Goal: Contribute content: Contribute content

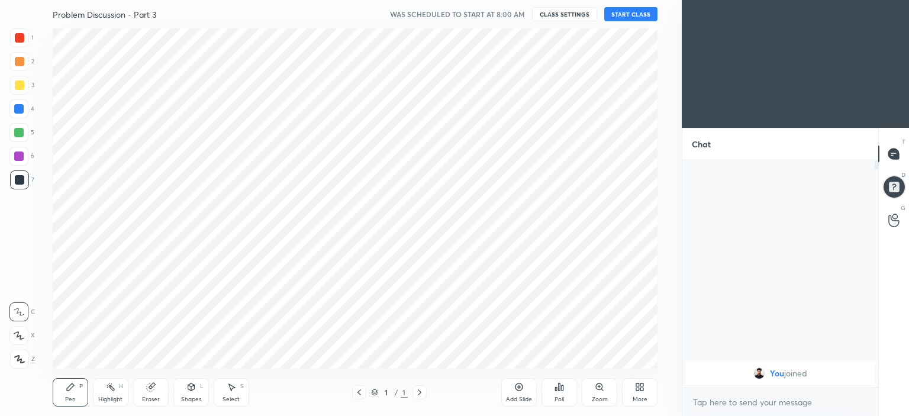
scroll to position [58823, 58530]
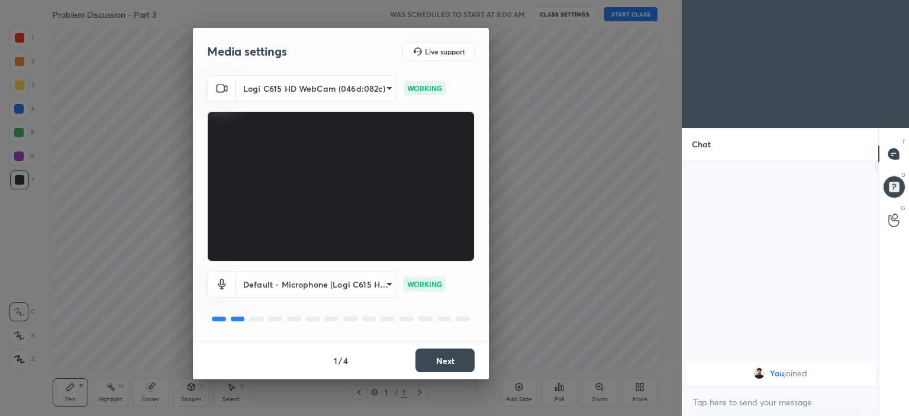
click at [435, 360] on button "Next" at bounding box center [444, 360] width 59 height 24
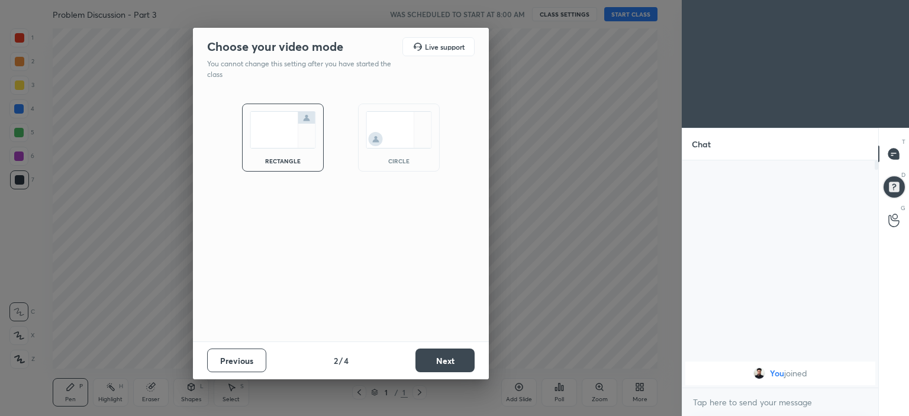
click at [383, 146] on img at bounding box center [399, 129] width 66 height 37
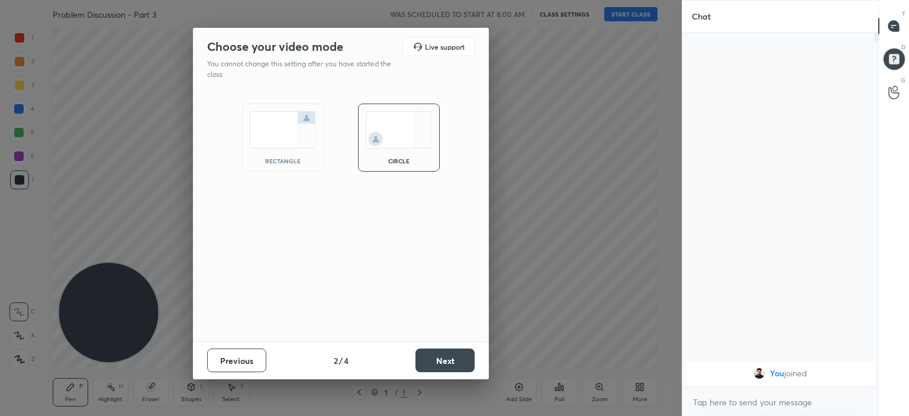
scroll to position [253, 192]
click at [383, 146] on img at bounding box center [399, 129] width 66 height 37
click at [438, 359] on button "Next" at bounding box center [444, 360] width 59 height 24
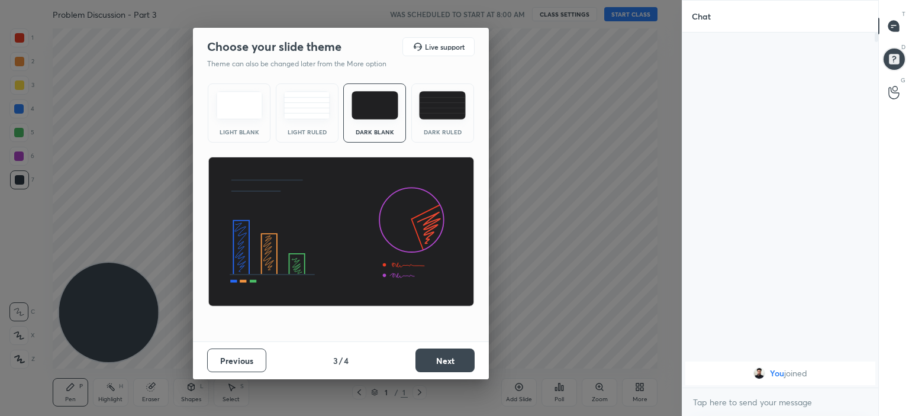
click at [448, 357] on button "Next" at bounding box center [444, 360] width 59 height 24
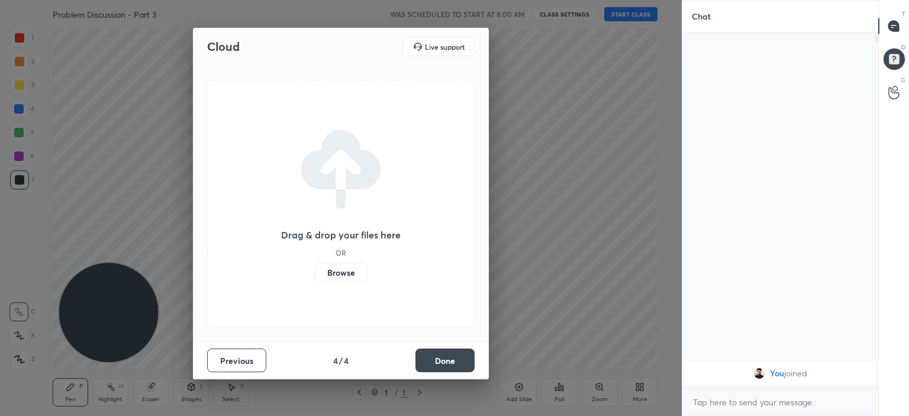
click at [340, 269] on label "Browse" at bounding box center [341, 272] width 53 height 19
click at [315, 269] on input "Browse" at bounding box center [315, 272] width 0 height 19
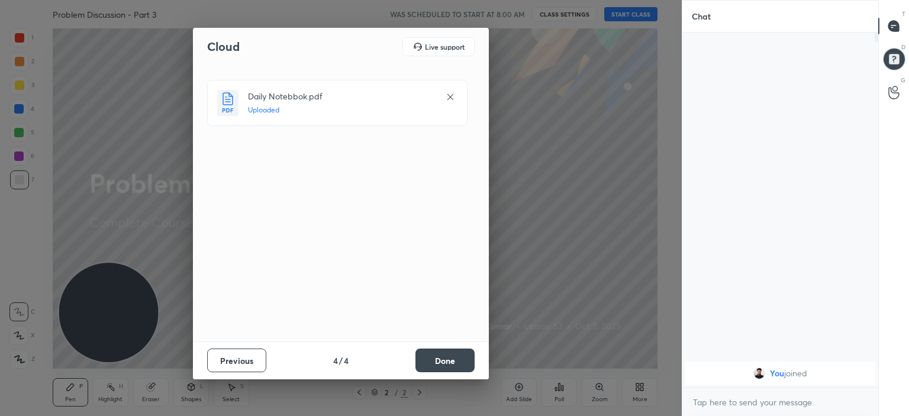
click at [436, 356] on button "Done" at bounding box center [444, 360] width 59 height 24
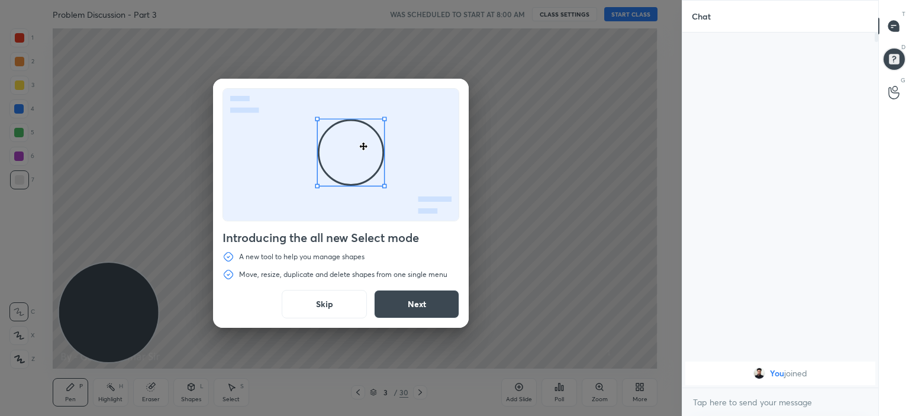
click at [327, 305] on button "Skip" at bounding box center [324, 304] width 85 height 28
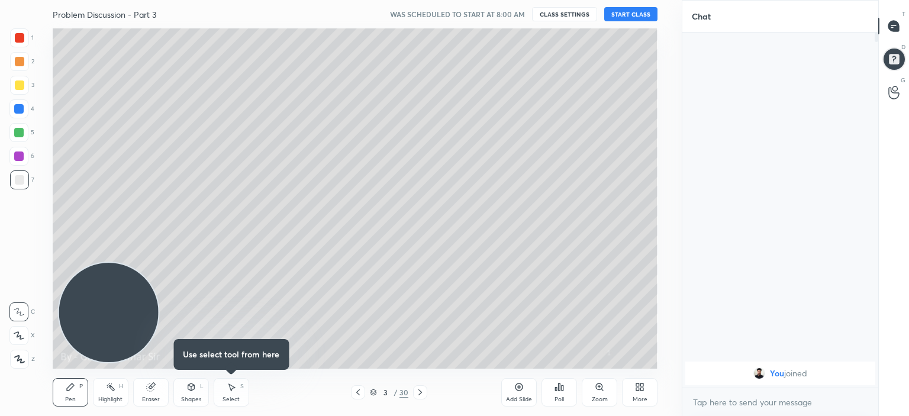
click at [359, 389] on icon at bounding box center [357, 392] width 9 height 9
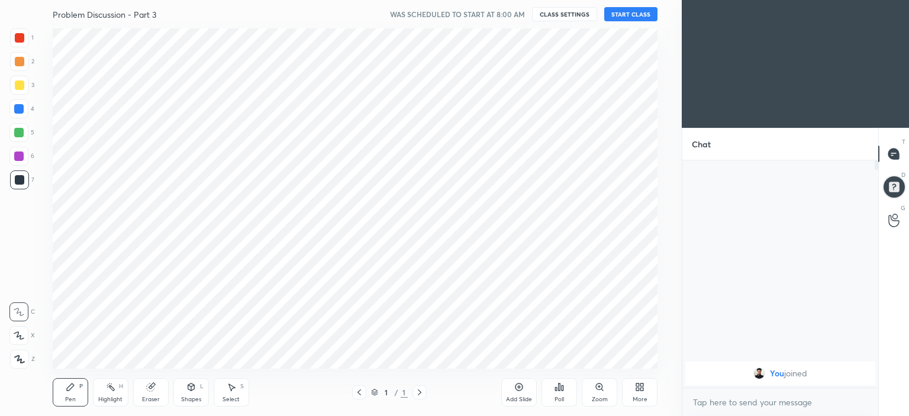
scroll to position [58823, 58530]
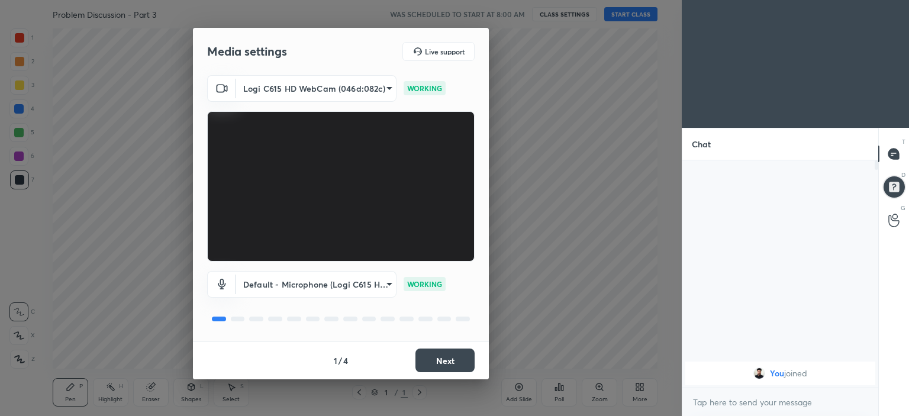
click at [441, 361] on button "Next" at bounding box center [444, 360] width 59 height 24
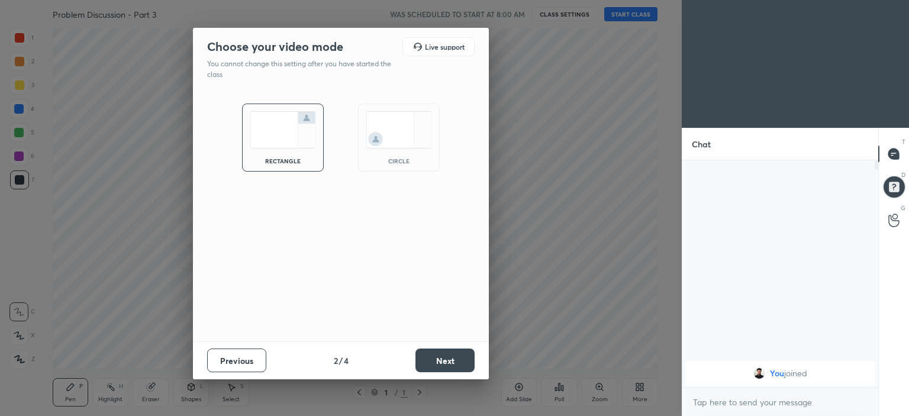
click at [389, 151] on div "circle" at bounding box center [399, 138] width 82 height 68
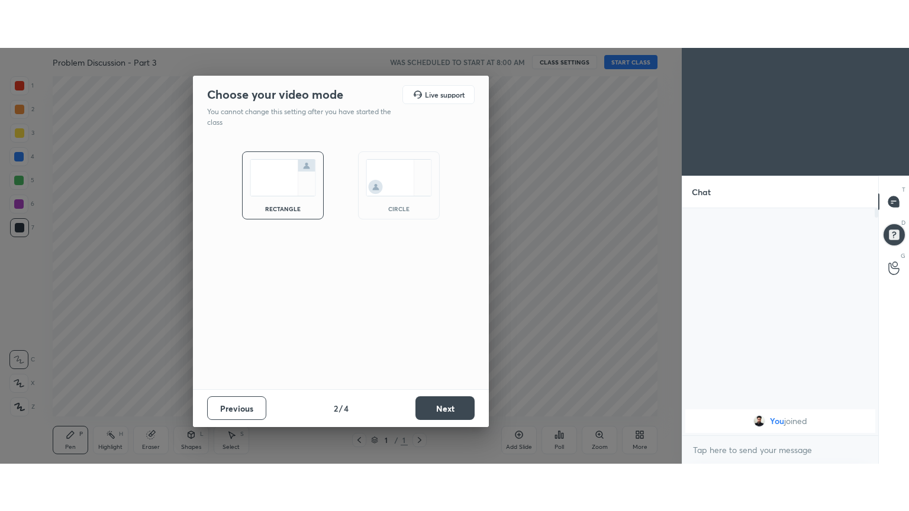
scroll to position [253, 192]
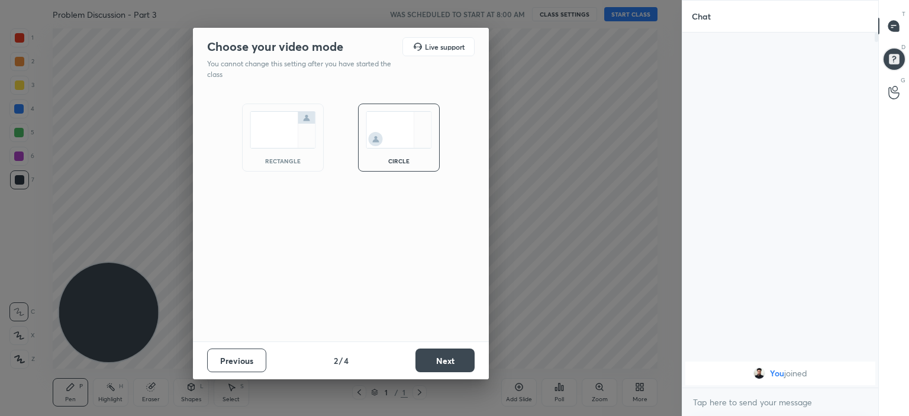
click at [451, 360] on button "Next" at bounding box center [444, 360] width 59 height 24
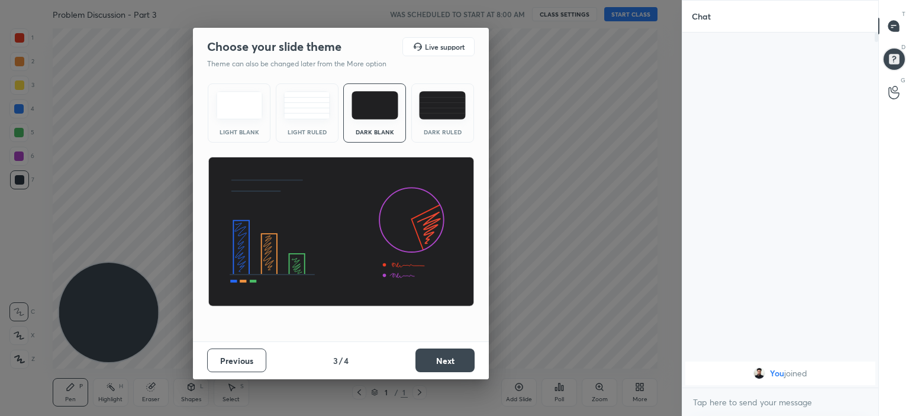
click at [435, 354] on button "Next" at bounding box center [444, 360] width 59 height 24
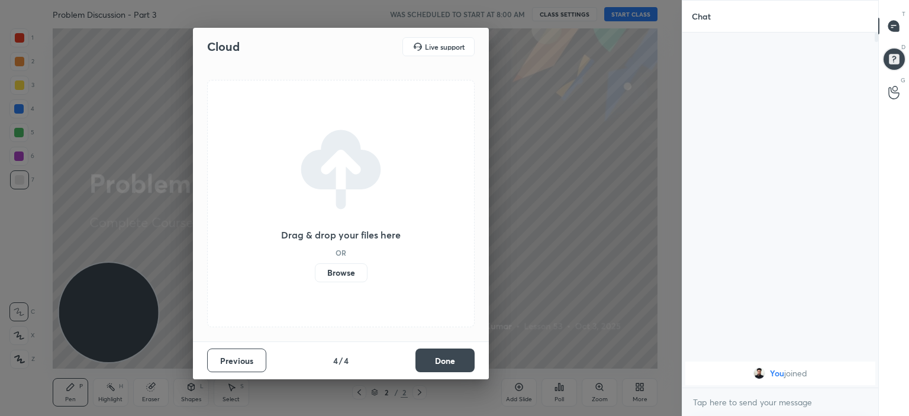
click at [346, 269] on label "Browse" at bounding box center [341, 272] width 53 height 19
click at [315, 269] on input "Browse" at bounding box center [315, 272] width 0 height 19
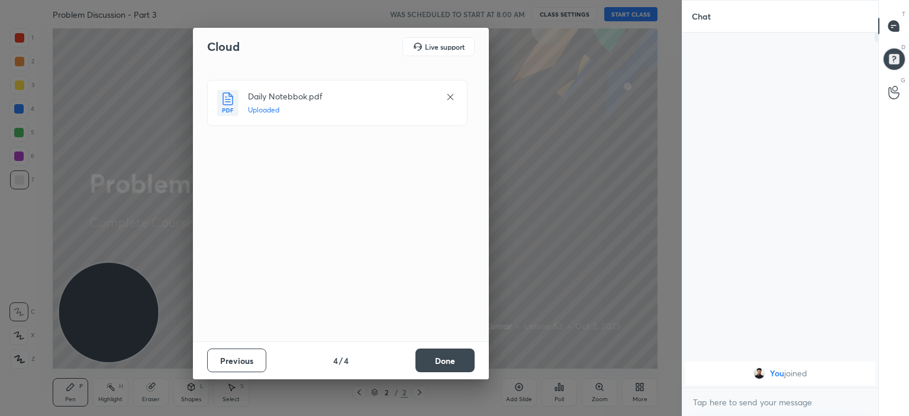
click at [435, 368] on button "Done" at bounding box center [444, 360] width 59 height 24
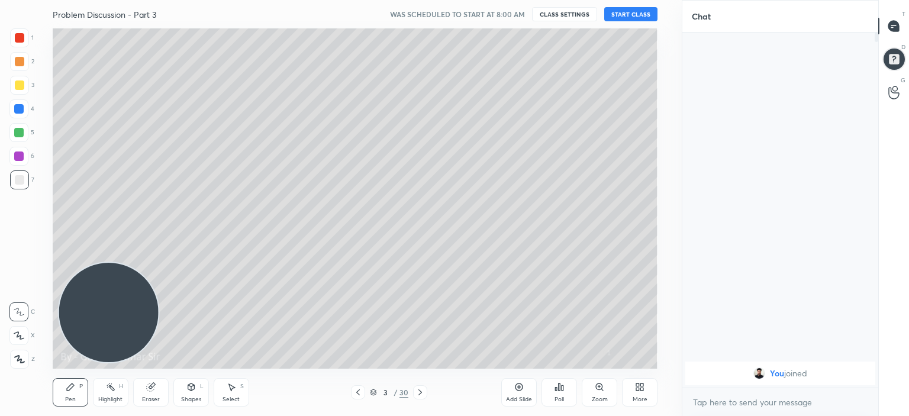
click at [357, 393] on icon at bounding box center [358, 392] width 4 height 6
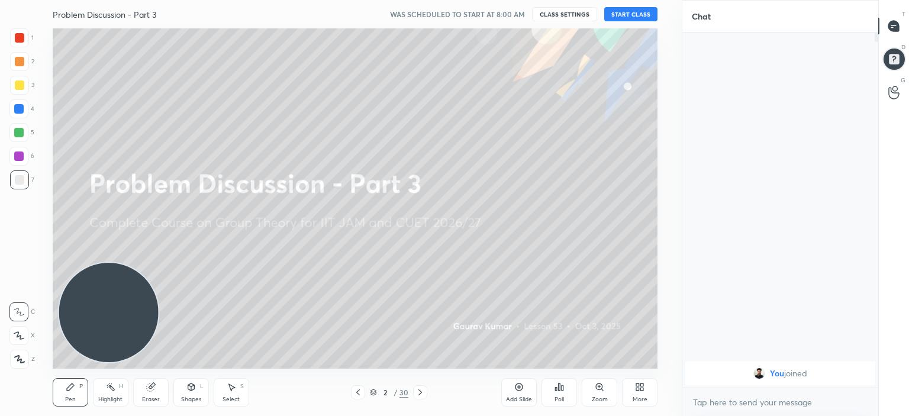
click at [642, 387] on icon at bounding box center [639, 386] width 9 height 9
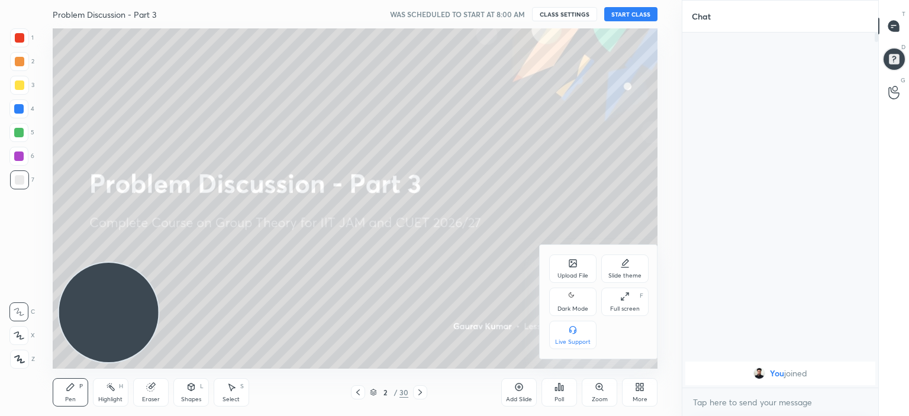
click at [621, 302] on div "Full screen F" at bounding box center [624, 302] width 47 height 28
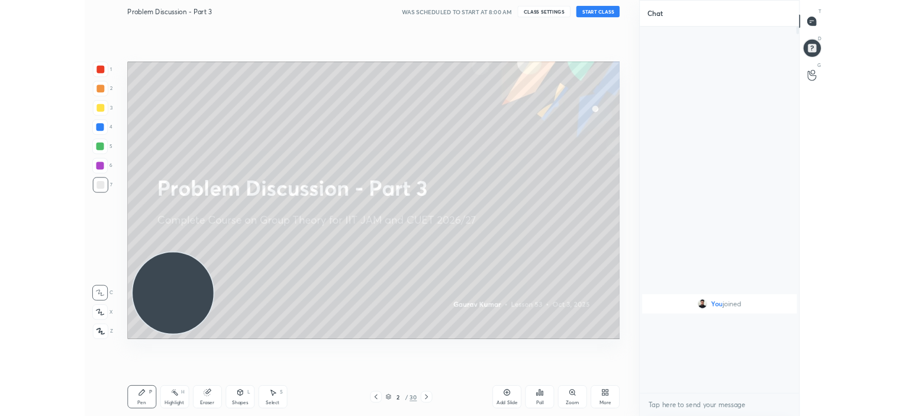
scroll to position [348, 192]
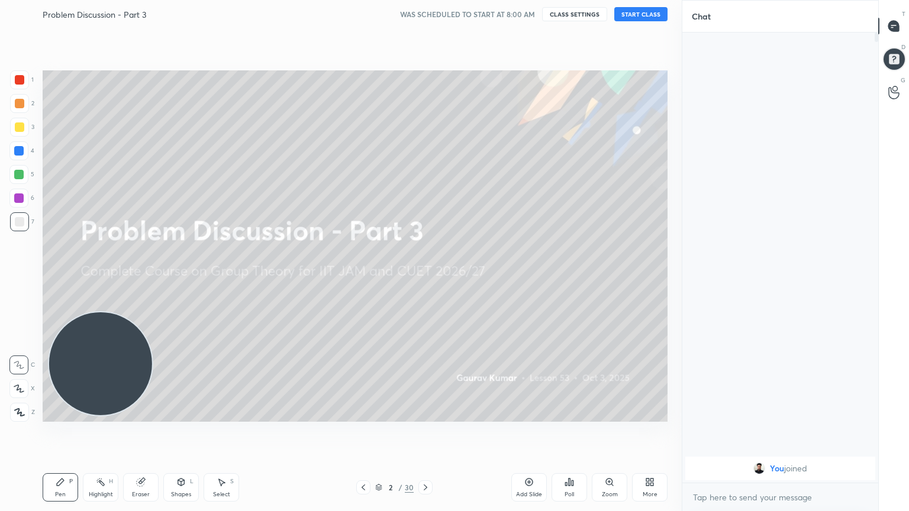
click at [652, 15] on button "START CLASS" at bounding box center [640, 14] width 53 height 14
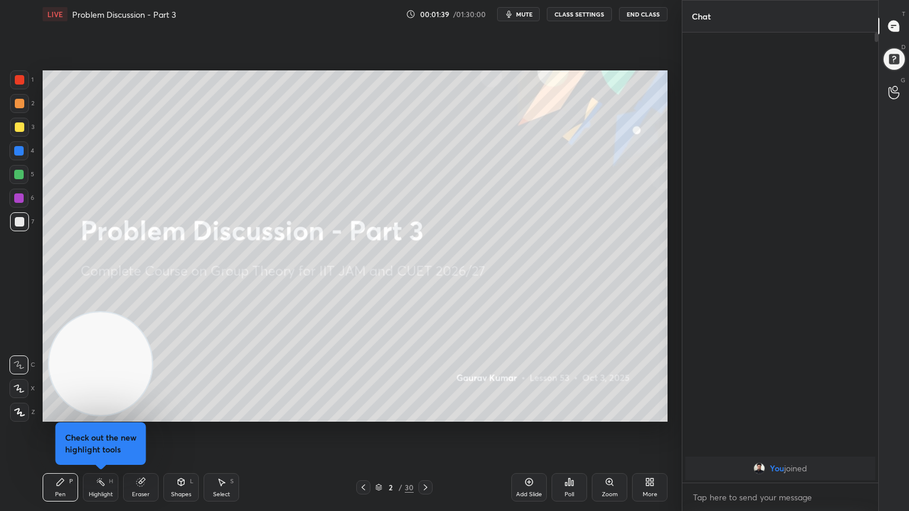
click at [12, 177] on div at bounding box center [18, 174] width 19 height 19
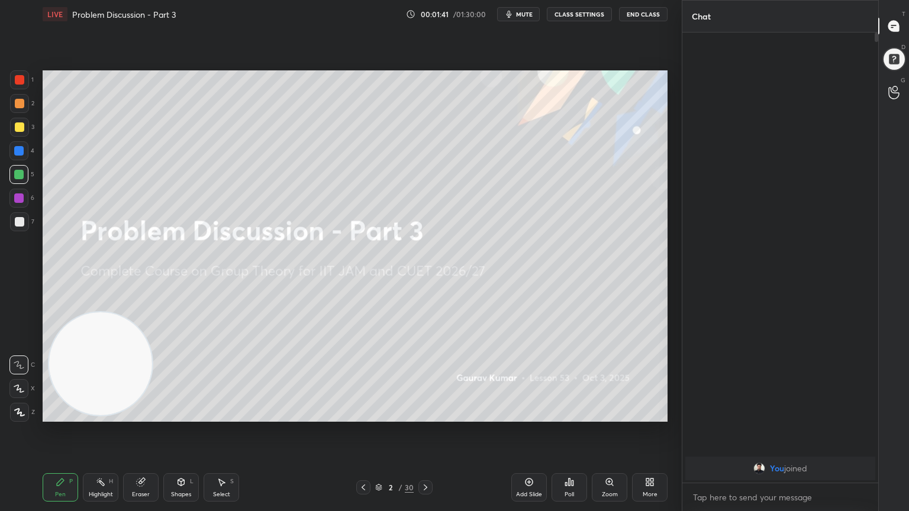
click at [104, 415] on div "Highlight" at bounding box center [101, 495] width 24 height 6
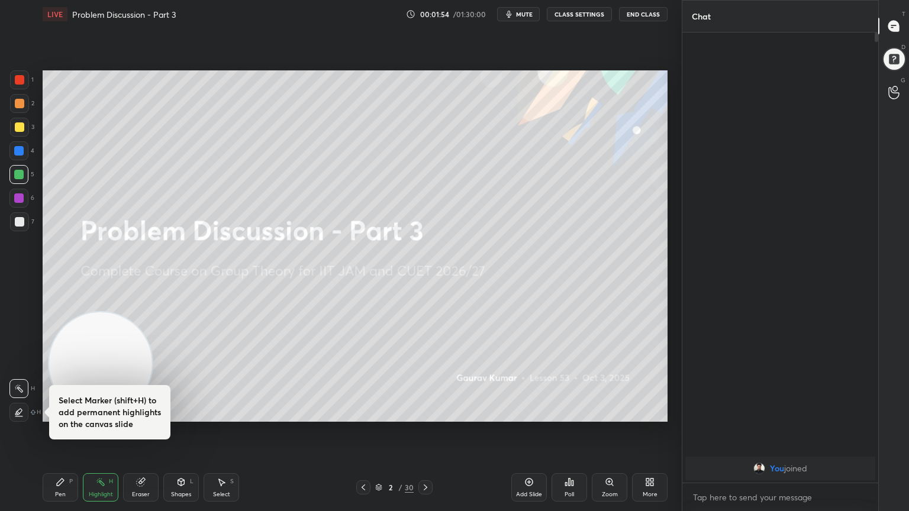
click at [22, 389] on icon at bounding box center [18, 388] width 9 height 9
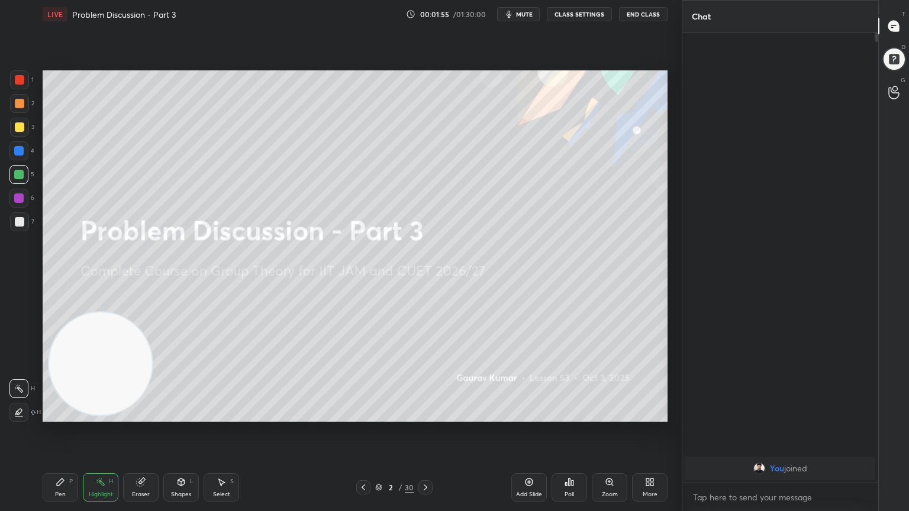
click at [19, 409] on icon at bounding box center [19, 412] width 6 height 6
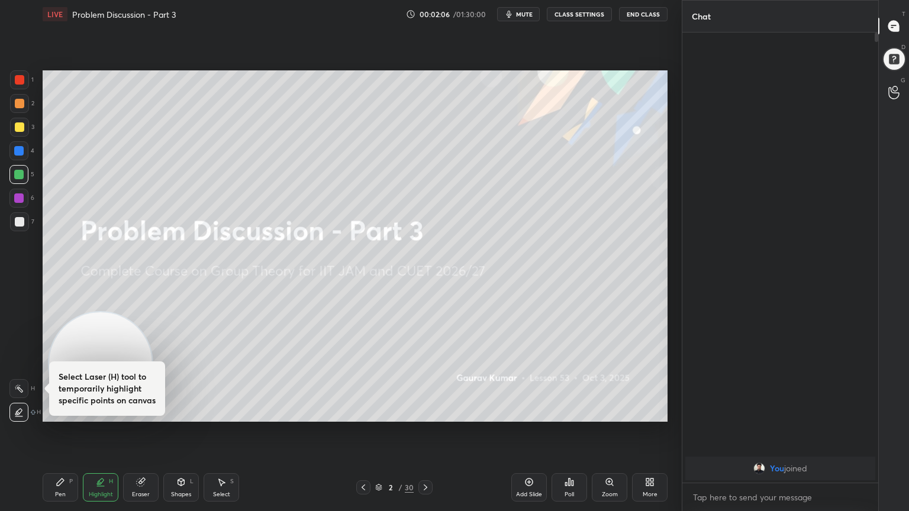
click at [26, 393] on div at bounding box center [18, 388] width 19 height 19
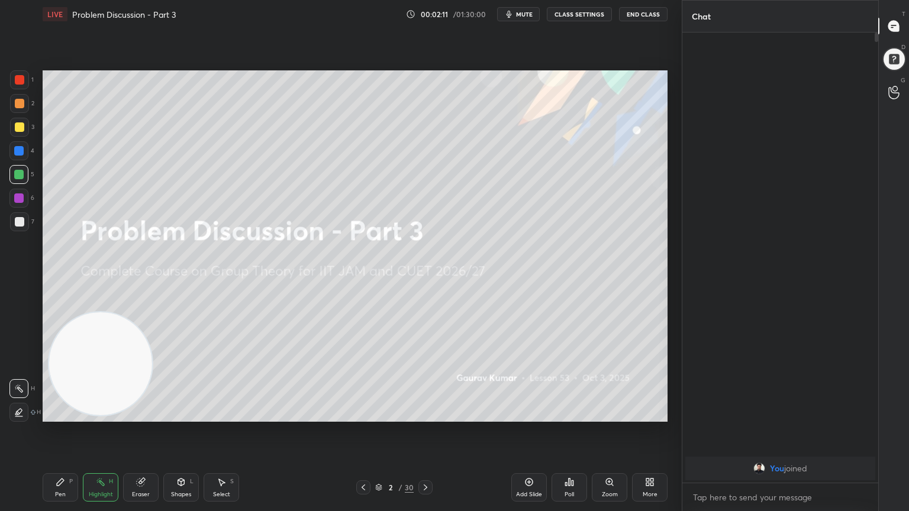
click at [17, 415] on icon at bounding box center [18, 412] width 9 height 9
click at [259, 415] on div "Setting up your live class Poll for secs No correct answer Start poll" at bounding box center [355, 245] width 634 height 435
click at [18, 388] on icon at bounding box center [18, 388] width 1 height 1
click at [22, 411] on icon at bounding box center [18, 412] width 9 height 9
click at [218, 415] on div "Select S" at bounding box center [221, 487] width 35 height 28
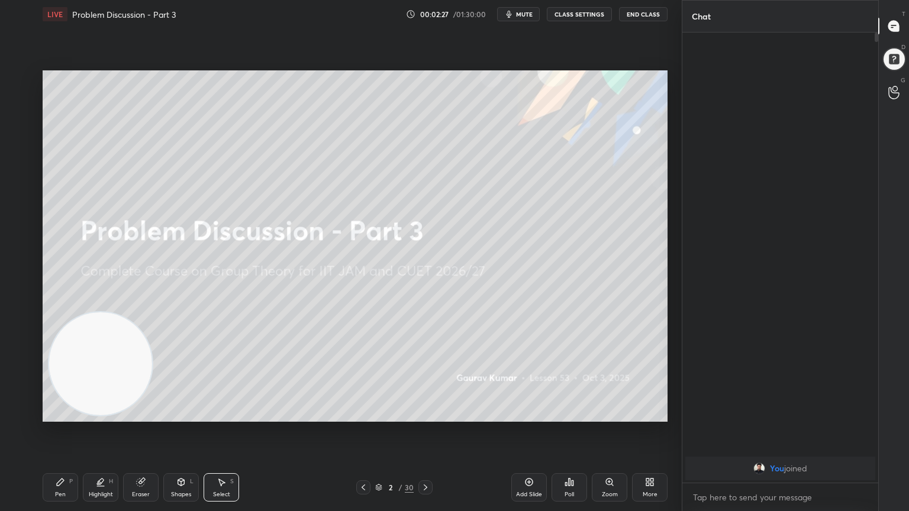
click at [138, 415] on icon at bounding box center [141, 483] width 8 height 8
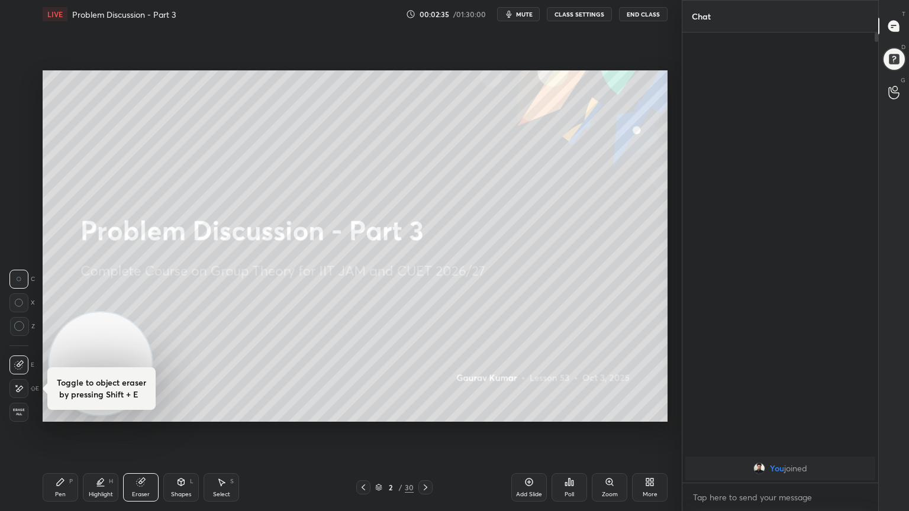
click at [24, 392] on div at bounding box center [18, 388] width 19 height 19
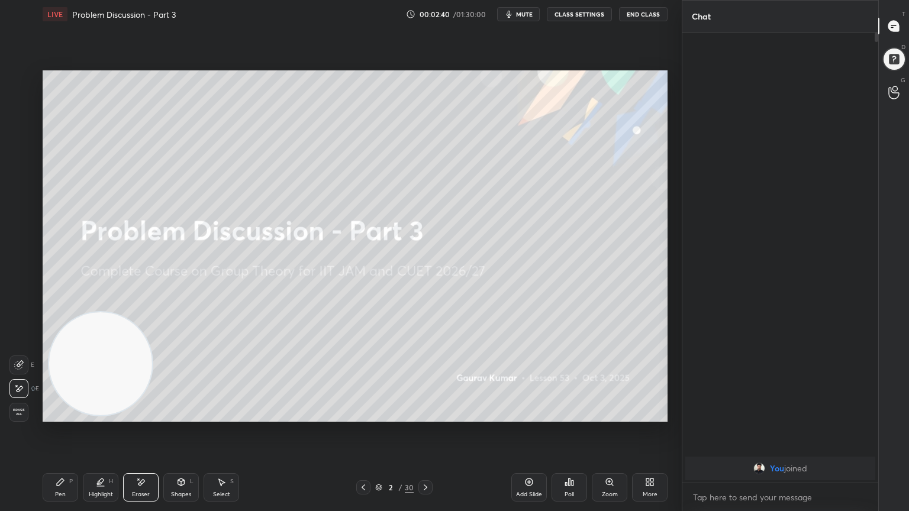
click at [15, 361] on icon at bounding box center [18, 364] width 9 height 9
click at [21, 331] on circle at bounding box center [18, 326] width 9 height 9
click at [21, 390] on icon at bounding box center [18, 389] width 9 height 10
click at [56, 415] on div "Pen" at bounding box center [60, 495] width 11 height 6
click at [21, 393] on div at bounding box center [18, 388] width 19 height 19
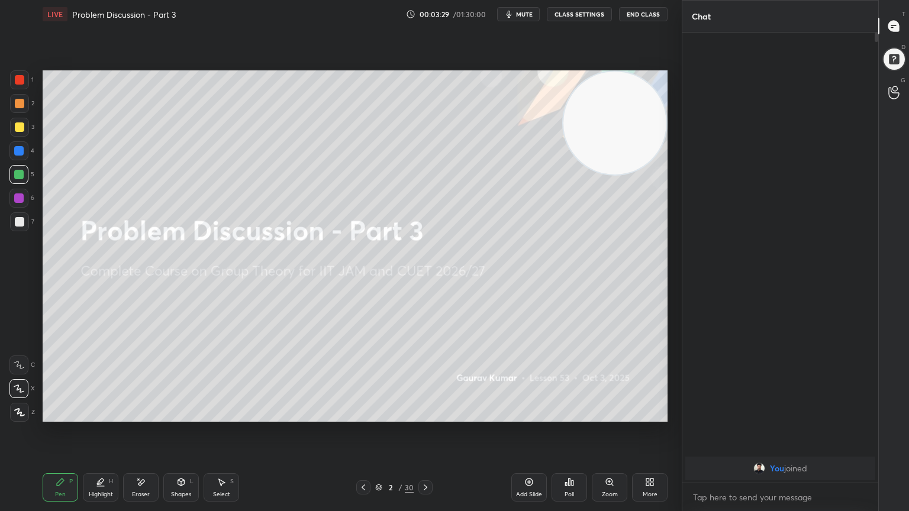
click at [492, 415] on div "Setting up your live class Poll for secs No correct answer Start poll" at bounding box center [355, 245] width 634 height 435
click at [425, 415] on icon at bounding box center [426, 488] width 4 height 6
click at [18, 104] on div at bounding box center [19, 103] width 9 height 9
click at [21, 128] on div at bounding box center [19, 126] width 9 height 9
click at [141, 415] on icon at bounding box center [141, 482] width 7 height 6
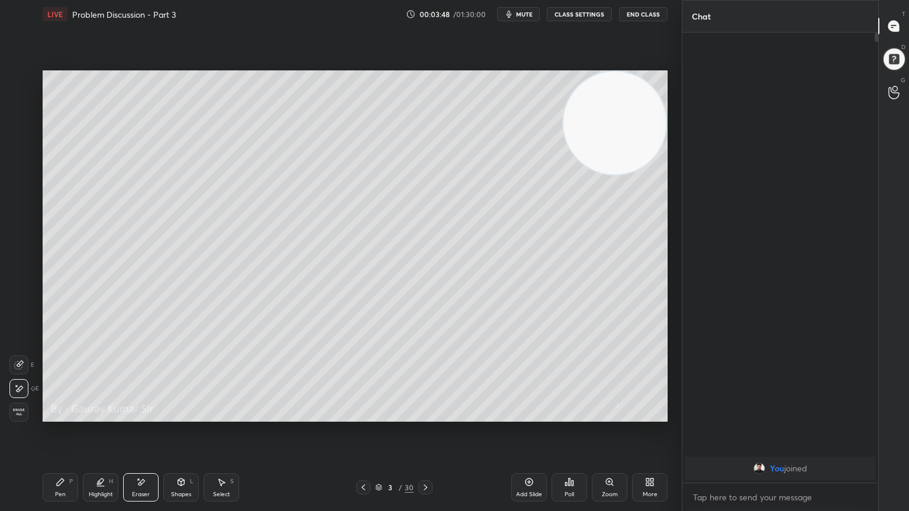
click at [60, 415] on icon at bounding box center [60, 482] width 7 height 7
click at [21, 172] on div at bounding box center [18, 174] width 9 height 9
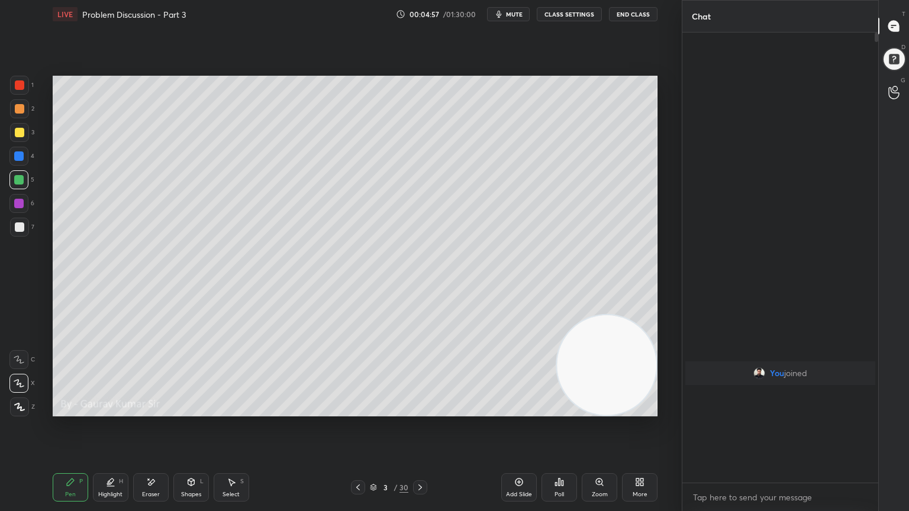
type textarea "x"
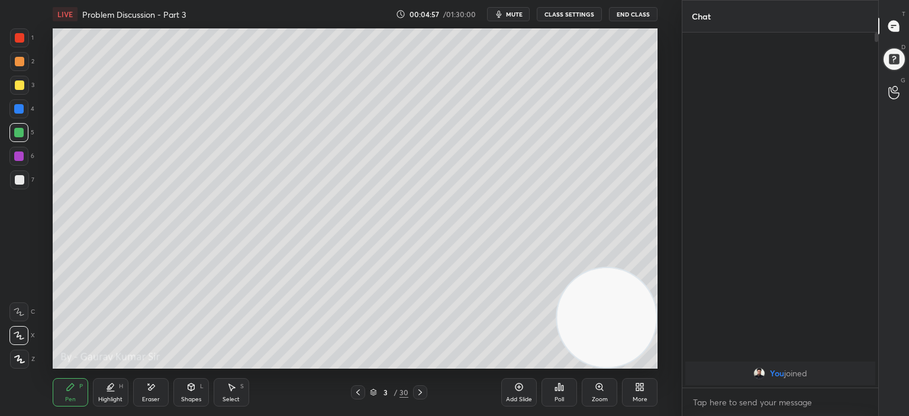
scroll to position [3, 4]
click at [574, 16] on button "CLASS SETTINGS" at bounding box center [569, 14] width 65 height 14
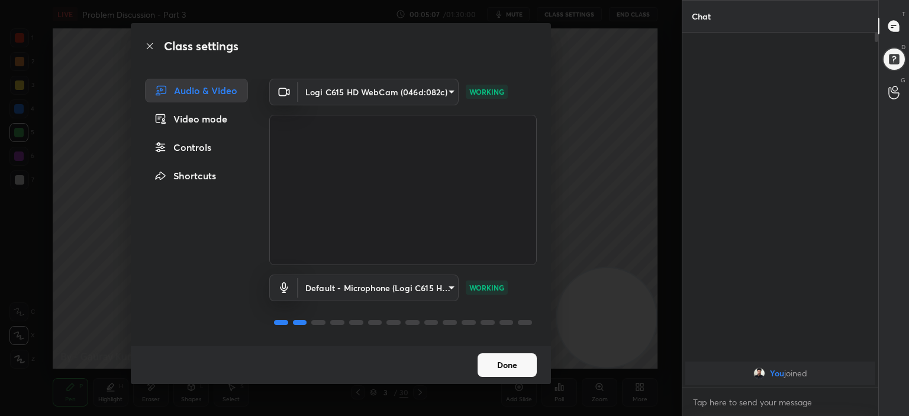
click at [509, 356] on button "Done" at bounding box center [506, 365] width 59 height 24
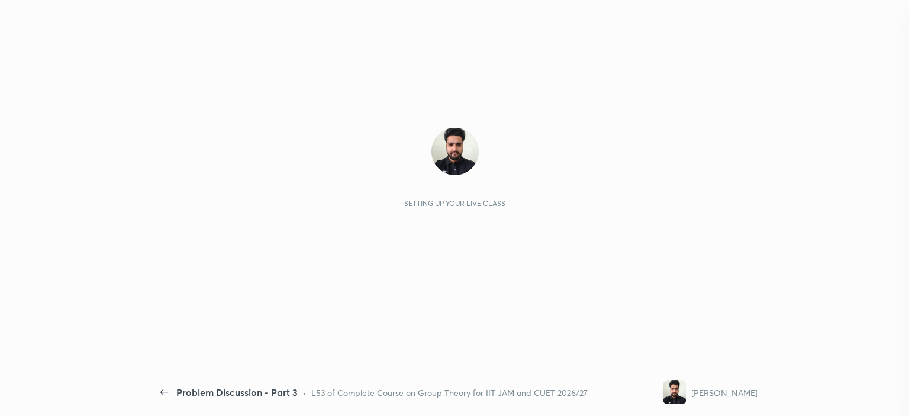
scroll to position [252, 192]
click at [560, 322] on div "Setting up your live class" at bounding box center [455, 198] width 605 height 340
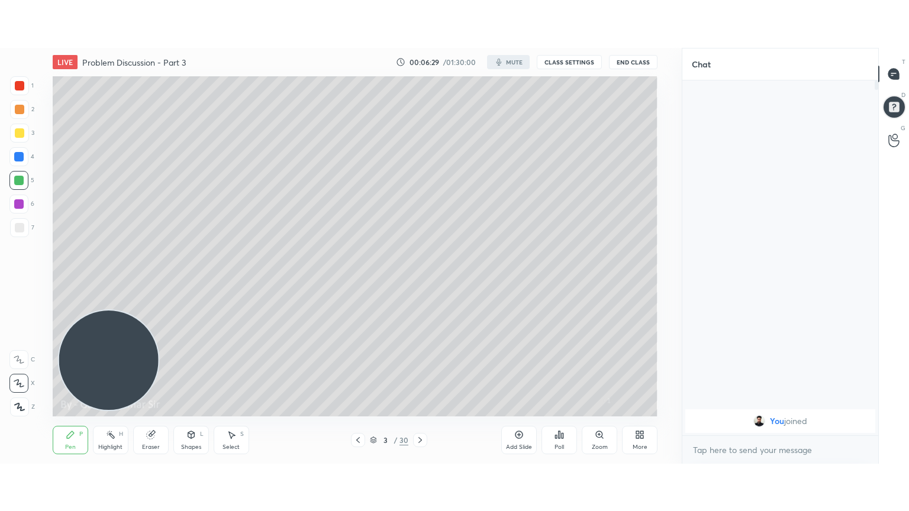
scroll to position [58823, 58530]
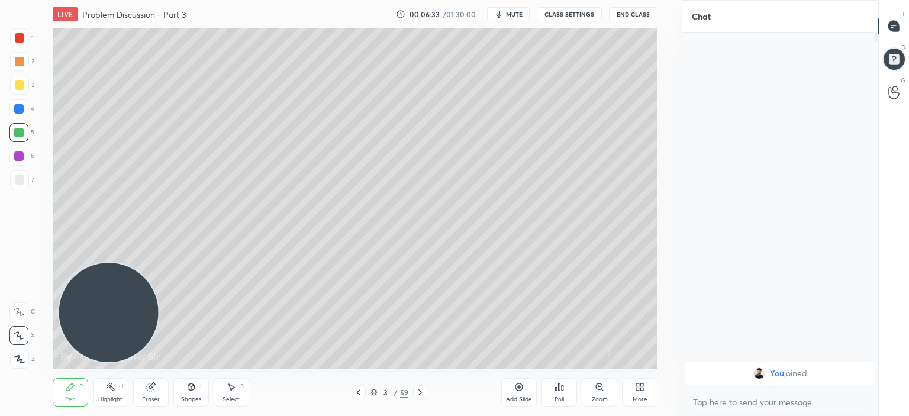
click at [640, 385] on icon at bounding box center [639, 386] width 9 height 9
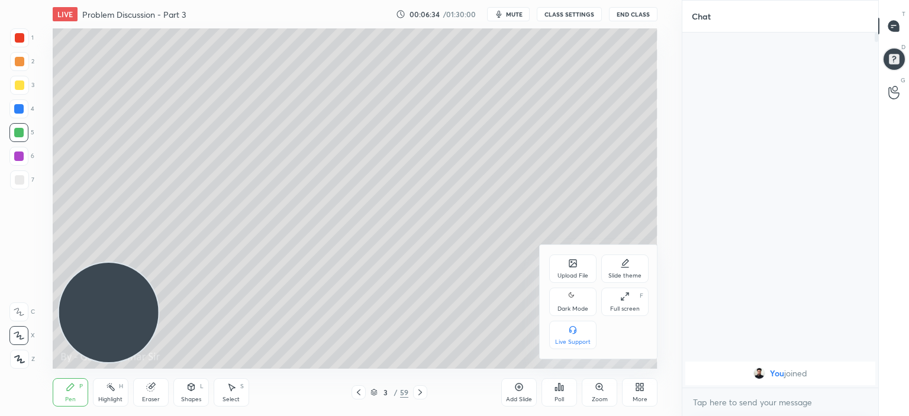
click at [619, 309] on div "Full screen" at bounding box center [625, 309] width 30 height 6
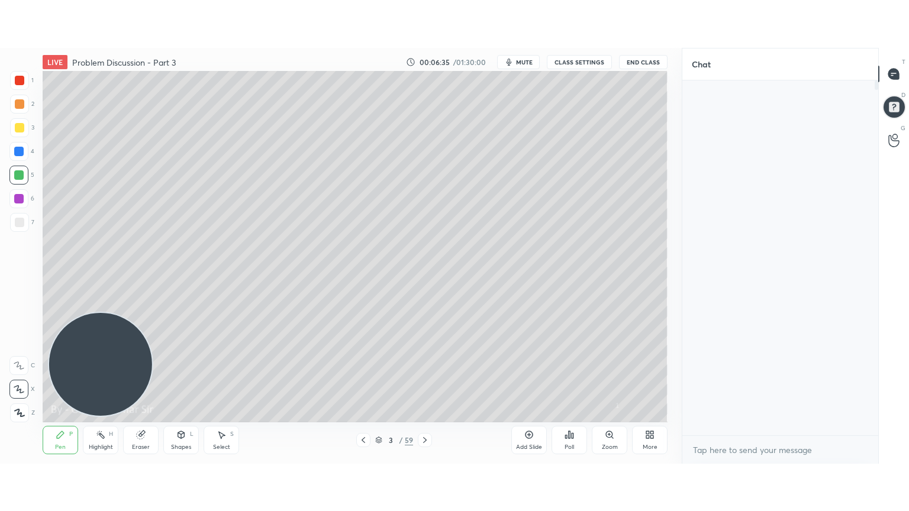
scroll to position [348, 192]
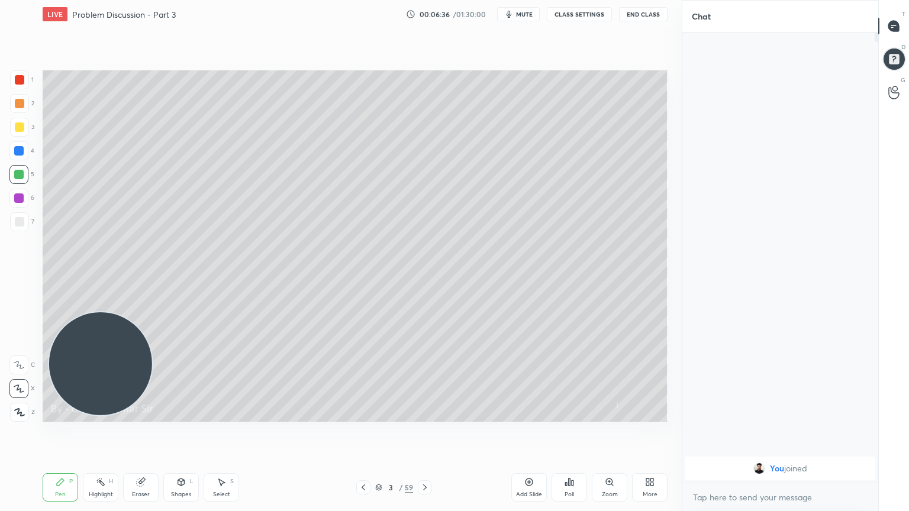
click at [650, 415] on div "More" at bounding box center [650, 495] width 15 height 6
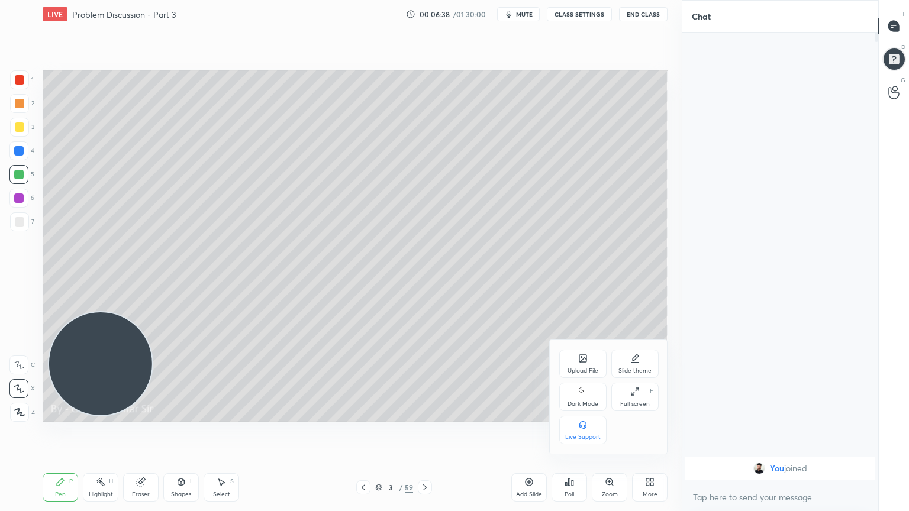
click at [575, 406] on div "Dark Mode" at bounding box center [582, 404] width 31 height 6
type textarea "x"
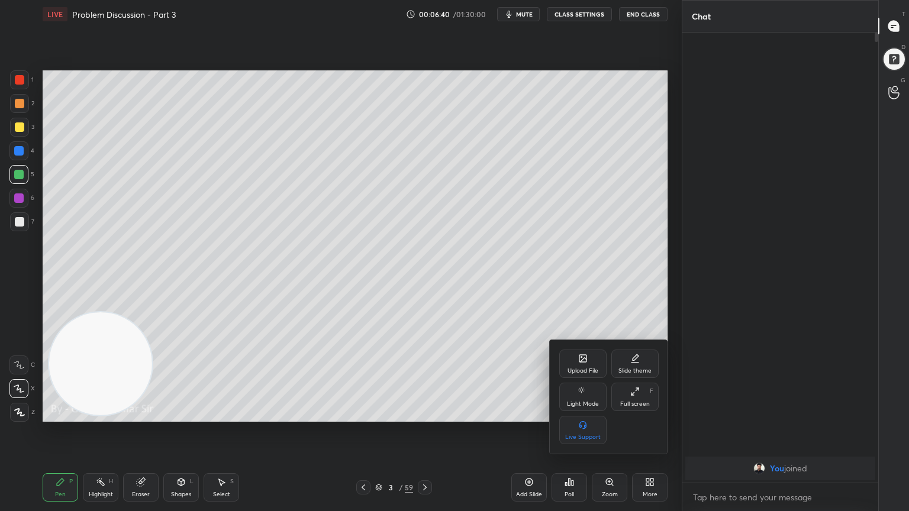
click at [104, 353] on div at bounding box center [454, 255] width 909 height 511
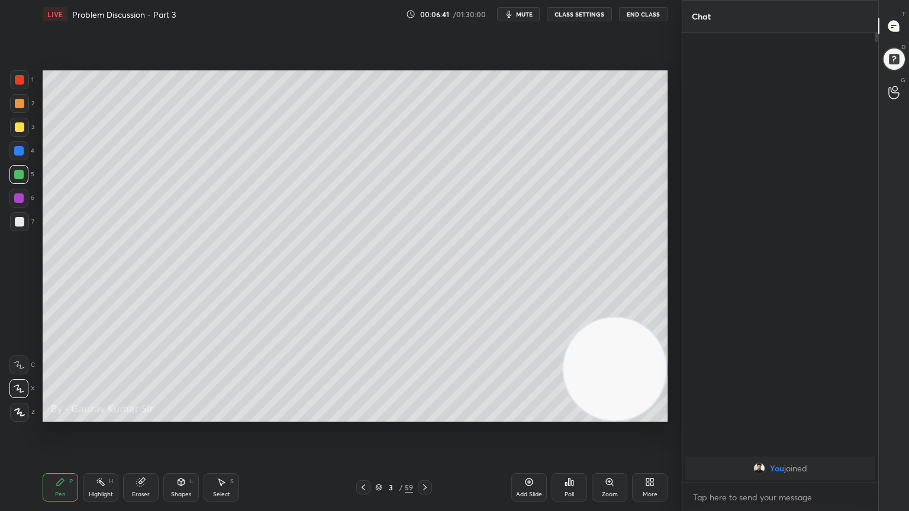
drag, startPoint x: 104, startPoint y: 353, endPoint x: 736, endPoint y: 505, distance: 649.9
click at [736, 415] on div "1 2 3 4 5 6 7 C X Z C X Z E E Erase all H H LIVE Problem Discussion - Part 3 00…" at bounding box center [454, 255] width 909 height 511
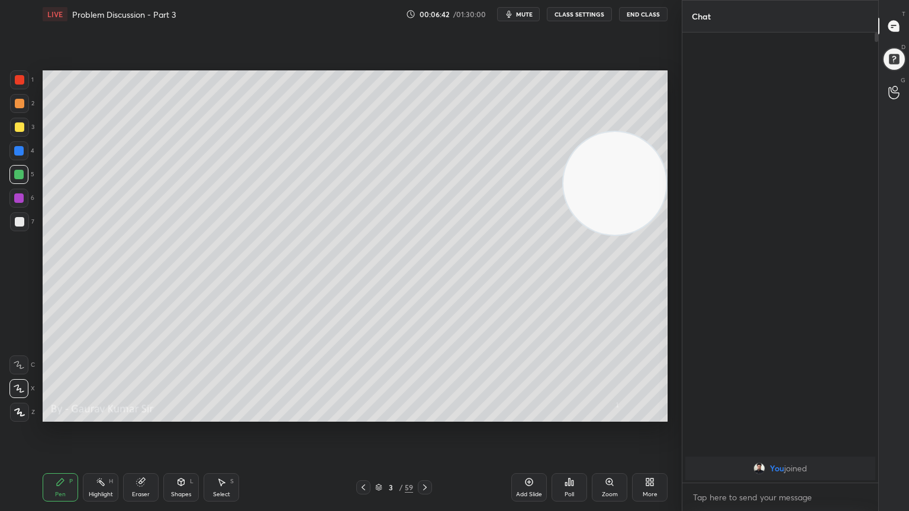
drag, startPoint x: 605, startPoint y: 387, endPoint x: 625, endPoint y: 93, distance: 294.7
click at [625, 132] on video at bounding box center [614, 183] width 103 height 103
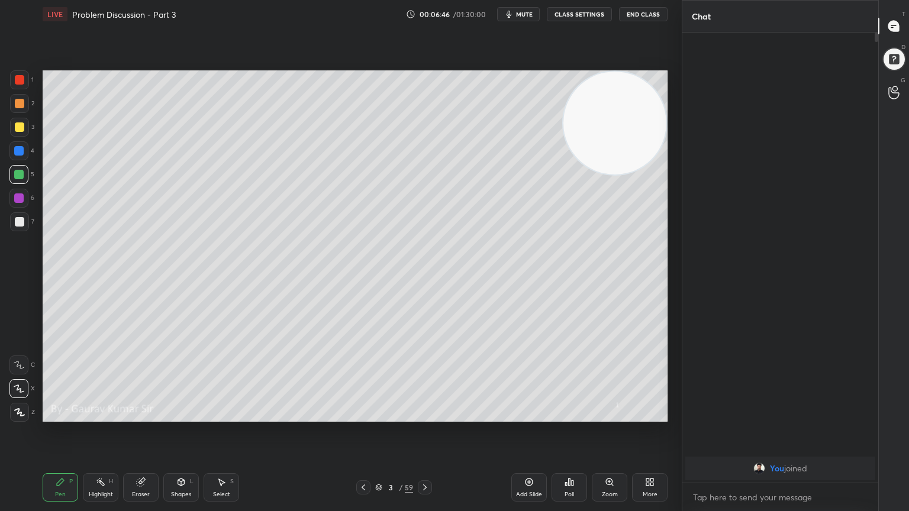
click at [21, 105] on div at bounding box center [19, 103] width 9 height 9
click at [143, 415] on div "Eraser" at bounding box center [140, 487] width 35 height 28
click at [55, 415] on div "Pen P" at bounding box center [60, 487] width 35 height 28
click at [15, 201] on div at bounding box center [18, 197] width 9 height 9
click at [428, 415] on icon at bounding box center [424, 487] width 9 height 9
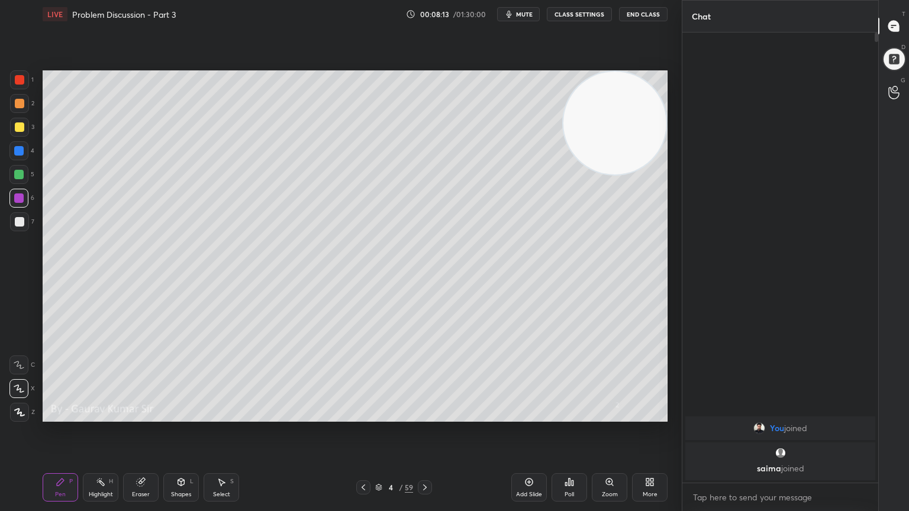
click at [19, 106] on div at bounding box center [19, 103] width 9 height 9
click at [142, 415] on icon at bounding box center [141, 483] width 8 height 8
click at [71, 415] on div "P" at bounding box center [71, 482] width 4 height 6
click at [21, 129] on div at bounding box center [19, 126] width 9 height 9
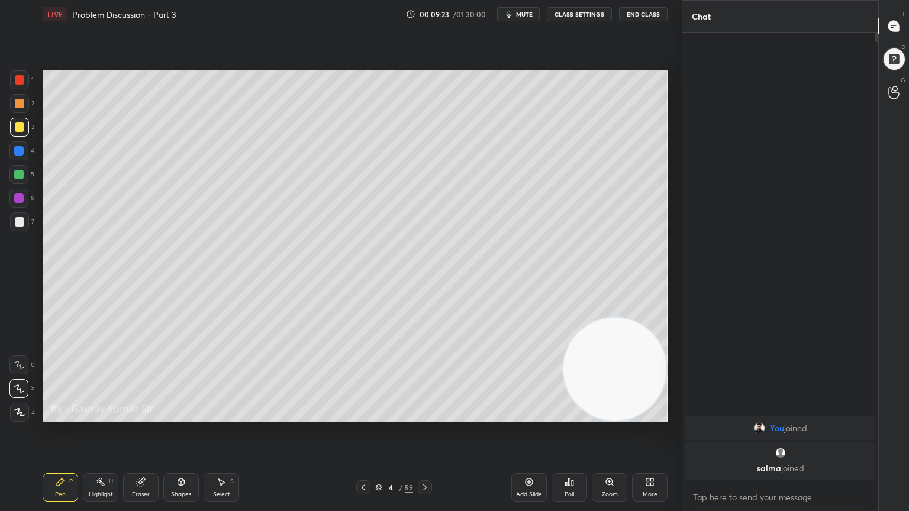
click at [144, 415] on div "Eraser" at bounding box center [141, 495] width 18 height 6
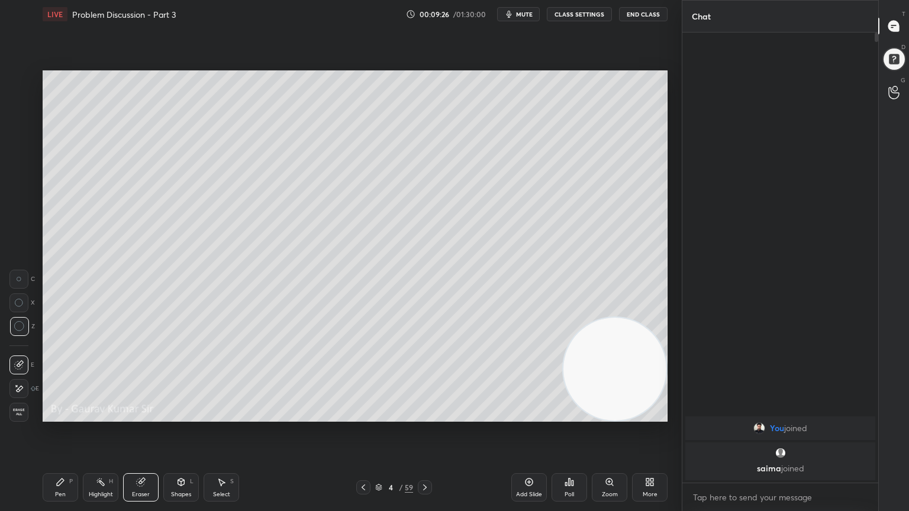
click at [64, 415] on div "Pen" at bounding box center [60, 495] width 11 height 6
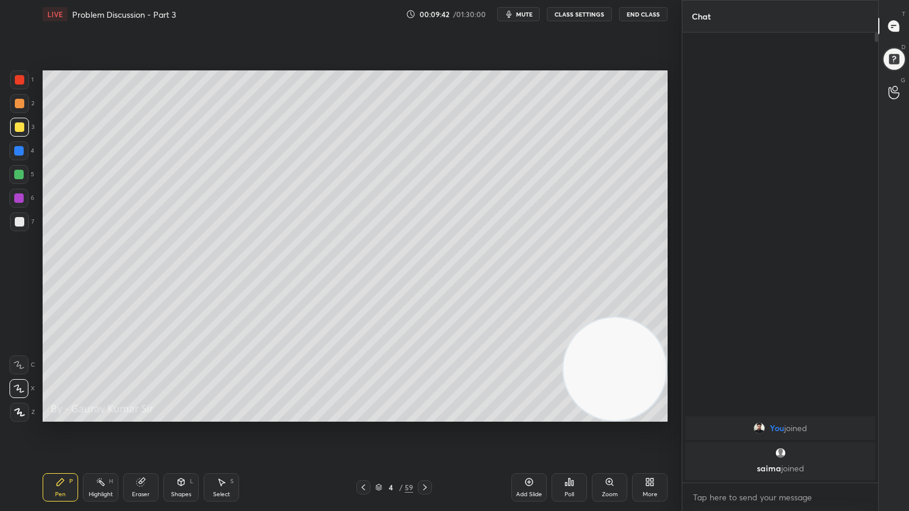
click at [144, 415] on div "Eraser" at bounding box center [140, 487] width 35 height 28
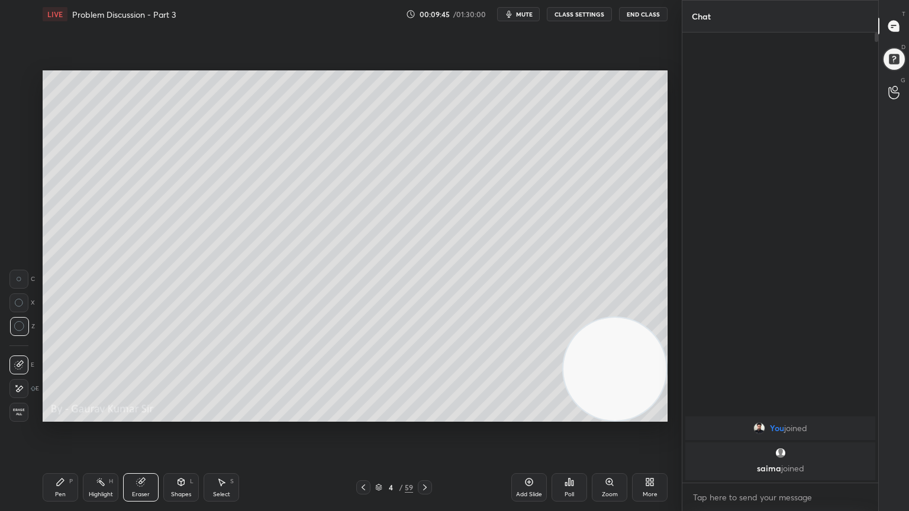
click at [67, 415] on div "Pen P" at bounding box center [60, 487] width 35 height 28
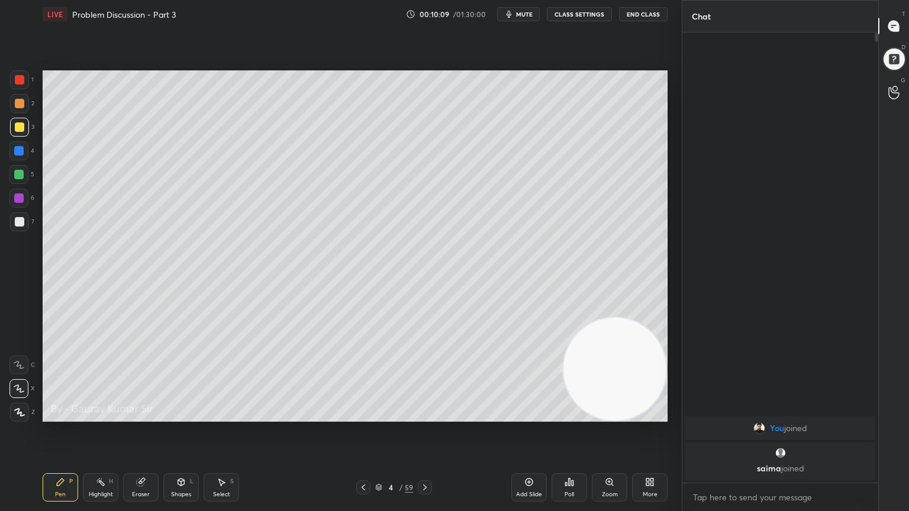
click at [147, 415] on div "Eraser" at bounding box center [140, 487] width 35 height 28
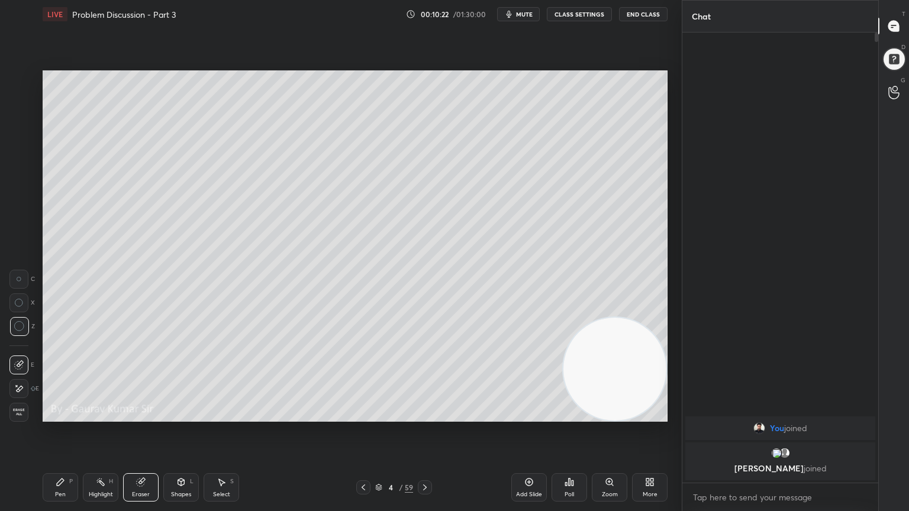
click at [17, 389] on icon at bounding box center [18, 389] width 9 height 10
click at [62, 415] on div "Pen P" at bounding box center [60, 487] width 35 height 28
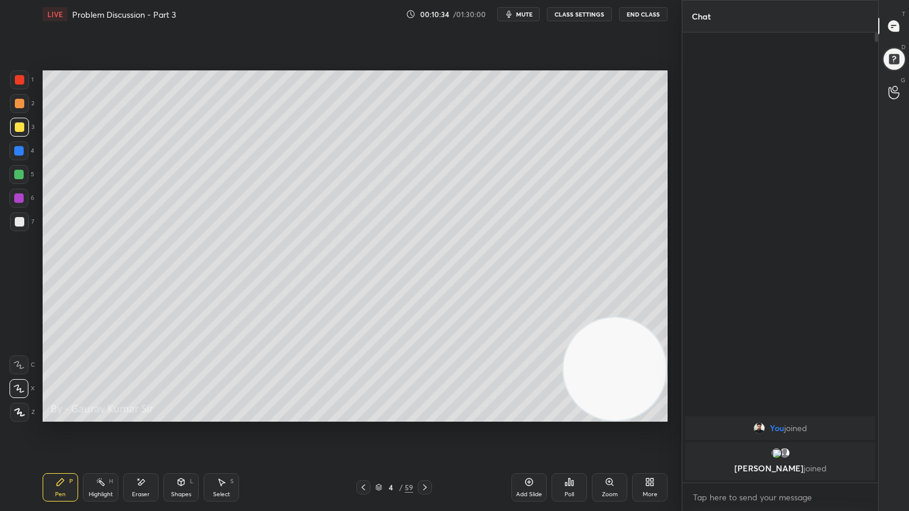
click at [17, 176] on div at bounding box center [18, 174] width 9 height 9
click at [140, 415] on div "Eraser" at bounding box center [140, 487] width 35 height 28
click at [64, 415] on icon at bounding box center [60, 481] width 9 height 9
click at [18, 106] on div at bounding box center [19, 103] width 9 height 9
click at [17, 173] on div at bounding box center [18, 174] width 9 height 9
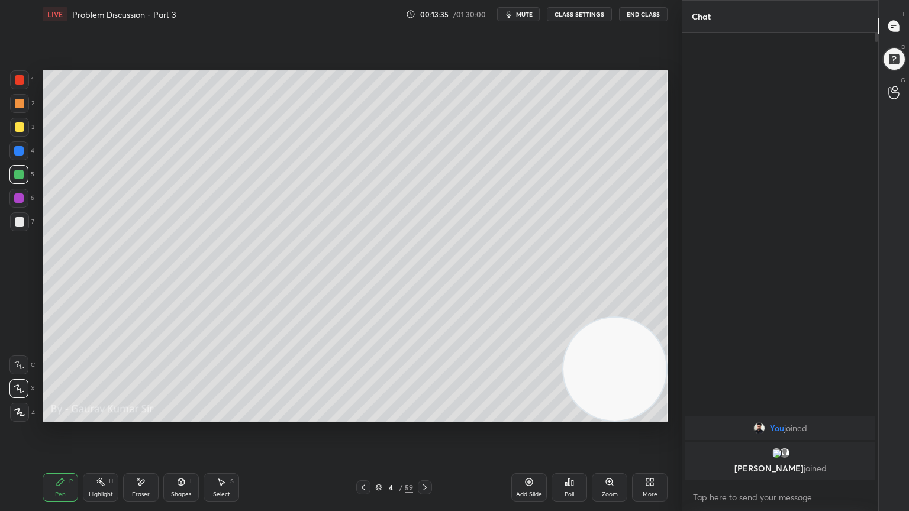
click at [20, 199] on div at bounding box center [18, 197] width 9 height 9
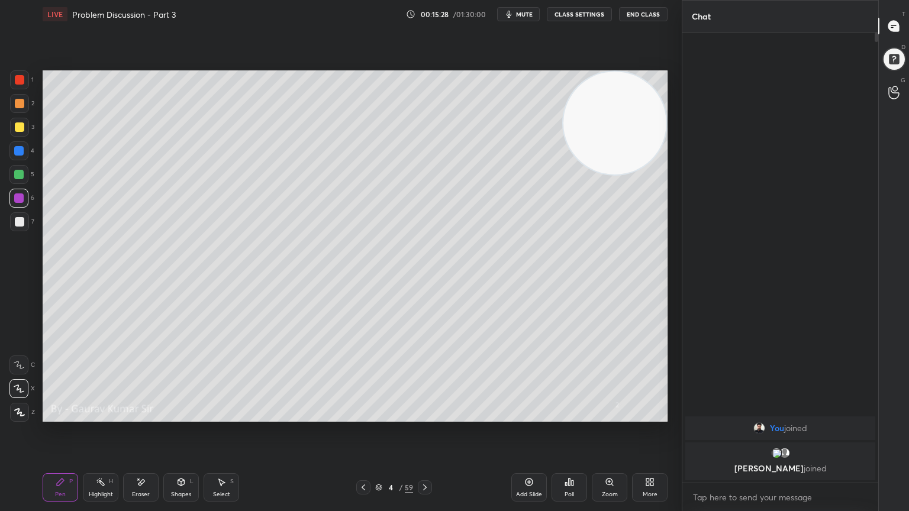
click at [426, 415] on icon at bounding box center [424, 487] width 9 height 9
click at [362, 415] on icon at bounding box center [363, 488] width 4 height 6
click at [427, 415] on icon at bounding box center [424, 487] width 9 height 9
click at [20, 127] on div at bounding box center [19, 126] width 9 height 9
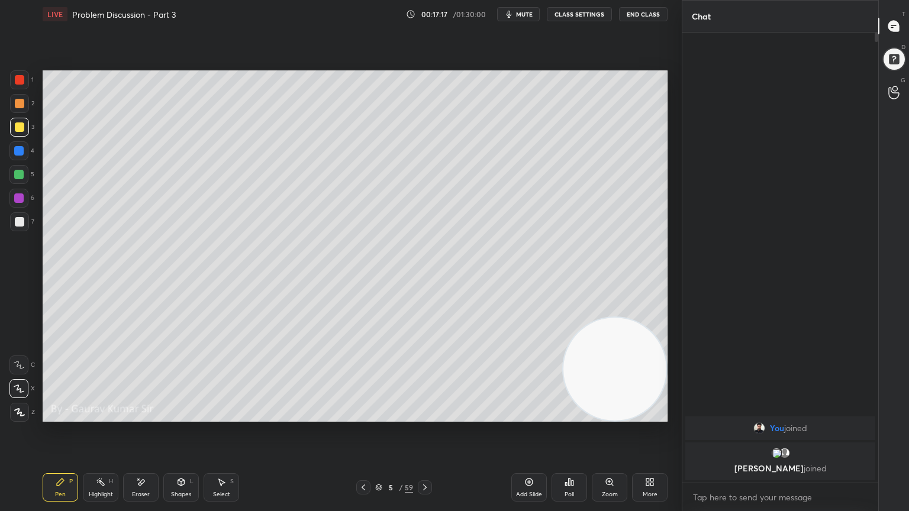
click at [17, 198] on div at bounding box center [18, 197] width 9 height 9
click at [21, 223] on div at bounding box center [19, 221] width 9 height 9
click at [151, 415] on div "Eraser" at bounding box center [140, 487] width 35 height 28
click at [59, 415] on div "Pen P" at bounding box center [60, 487] width 35 height 28
click at [140, 415] on div "Eraser" at bounding box center [140, 487] width 35 height 28
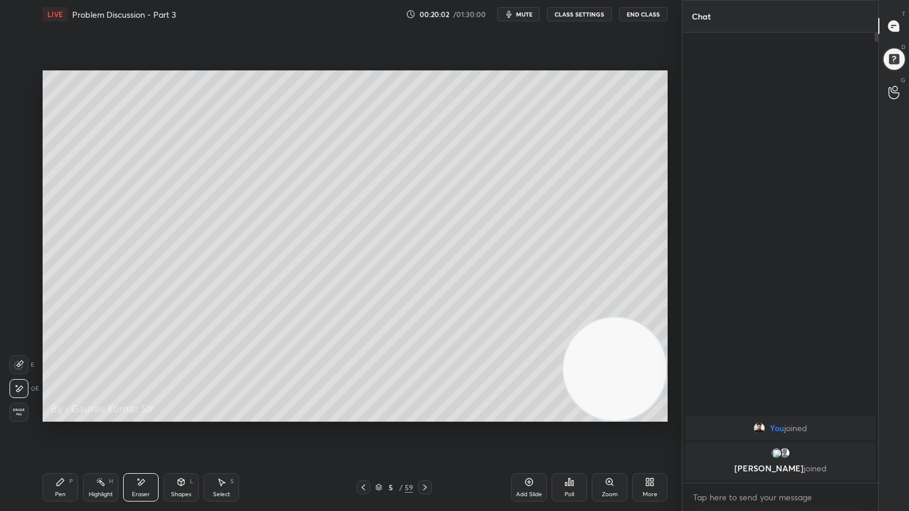
click at [62, 415] on div "Pen P" at bounding box center [60, 487] width 35 height 28
click at [364, 415] on icon at bounding box center [363, 488] width 4 height 6
click at [426, 415] on icon at bounding box center [424, 487] width 9 height 9
click at [19, 173] on div at bounding box center [18, 174] width 9 height 9
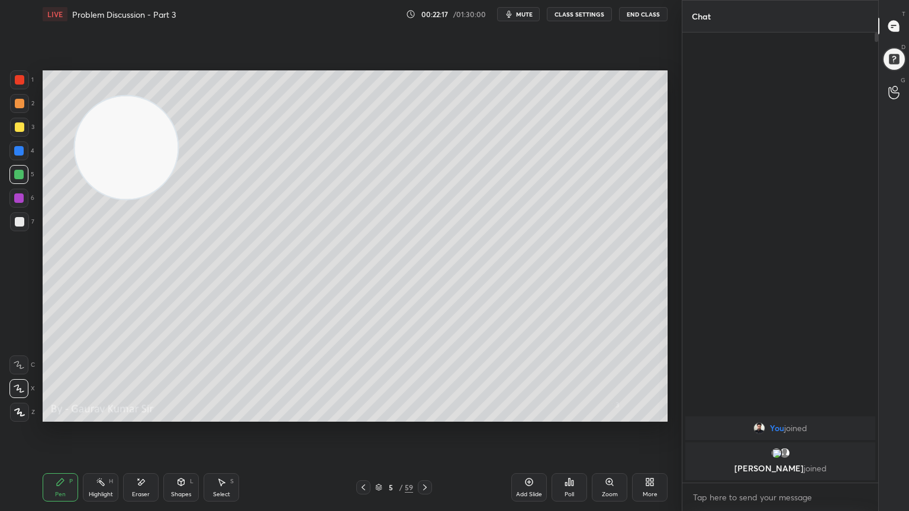
click at [428, 415] on icon at bounding box center [424, 487] width 9 height 9
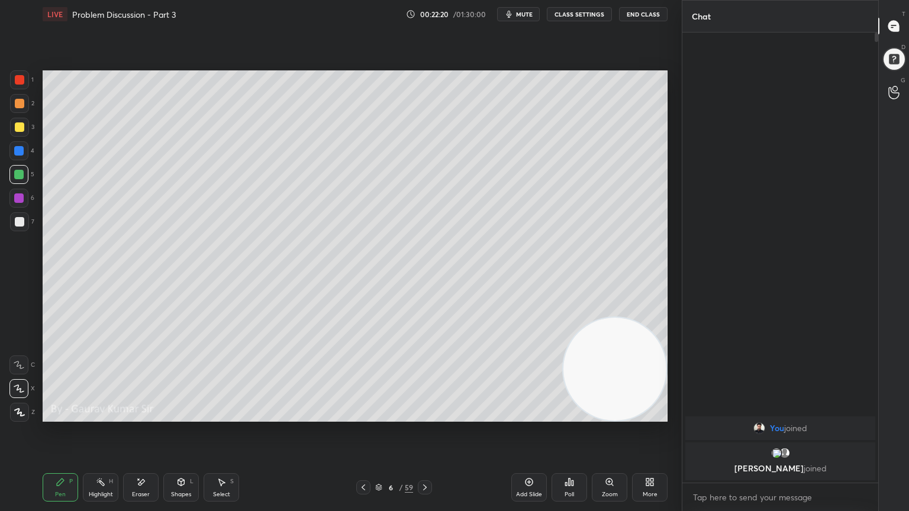
click at [21, 128] on div at bounding box center [19, 126] width 9 height 9
click at [361, 415] on icon at bounding box center [363, 487] width 9 height 9
click at [427, 415] on icon at bounding box center [424, 487] width 9 height 9
click at [362, 415] on icon at bounding box center [363, 487] width 9 height 9
click at [427, 415] on icon at bounding box center [424, 487] width 9 height 9
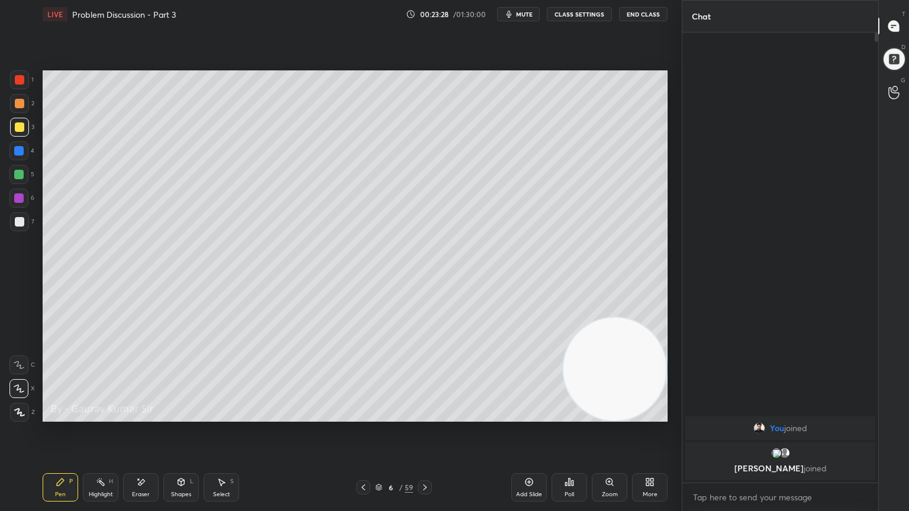
click at [147, 415] on div "Eraser" at bounding box center [141, 495] width 18 height 6
click at [66, 415] on div "Pen P" at bounding box center [60, 487] width 35 height 28
click at [364, 415] on icon at bounding box center [363, 487] width 9 height 9
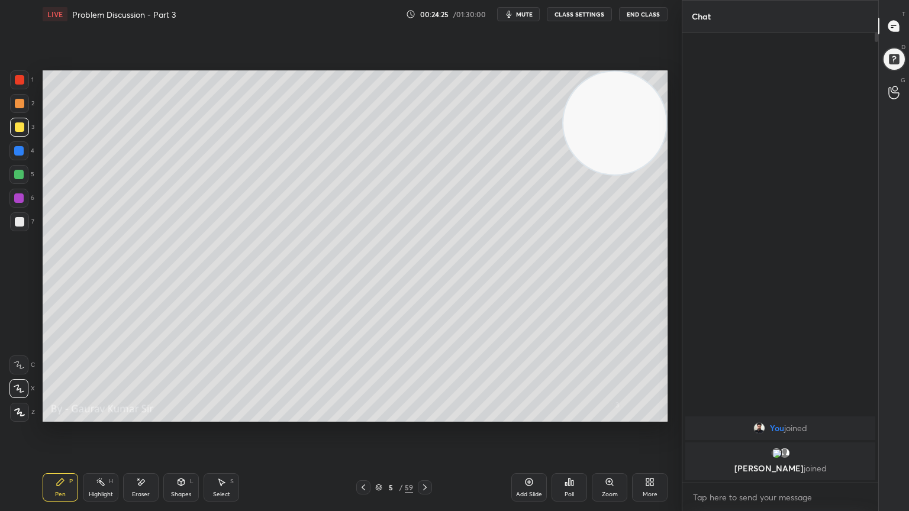
click at [422, 415] on icon at bounding box center [424, 487] width 9 height 9
click at [23, 175] on div at bounding box center [18, 174] width 9 height 9
click at [144, 415] on icon at bounding box center [140, 482] width 9 height 10
click at [71, 415] on div "P" at bounding box center [71, 482] width 4 height 6
click at [361, 415] on icon at bounding box center [363, 487] width 9 height 9
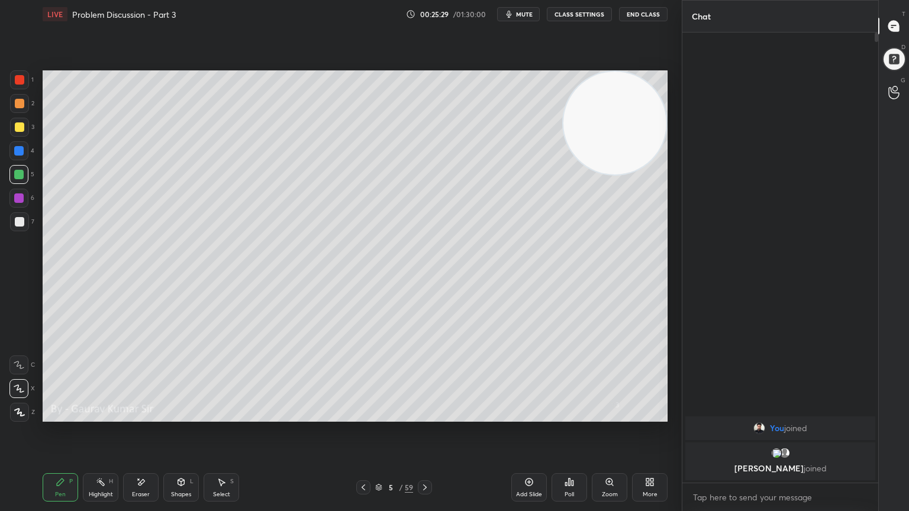
click at [428, 415] on icon at bounding box center [424, 487] width 9 height 9
click at [364, 415] on icon at bounding box center [363, 487] width 9 height 9
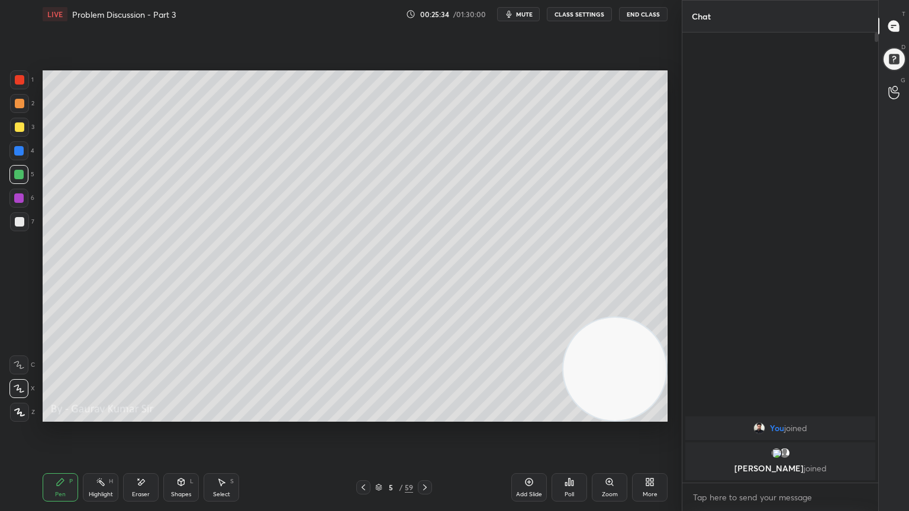
click at [20, 77] on div at bounding box center [19, 79] width 9 height 9
click at [425, 415] on icon at bounding box center [425, 488] width 4 height 6
click at [425, 415] on icon at bounding box center [424, 487] width 9 height 9
click at [20, 80] on div at bounding box center [19, 79] width 9 height 9
click at [14, 198] on div at bounding box center [18, 197] width 9 height 9
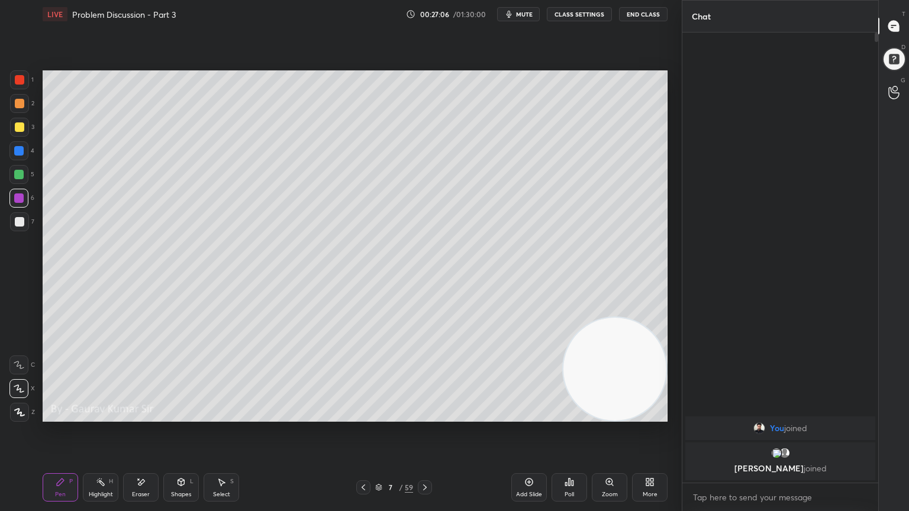
click at [141, 415] on div "Eraser" at bounding box center [141, 495] width 18 height 6
click at [54, 415] on div "Pen P" at bounding box center [60, 487] width 35 height 28
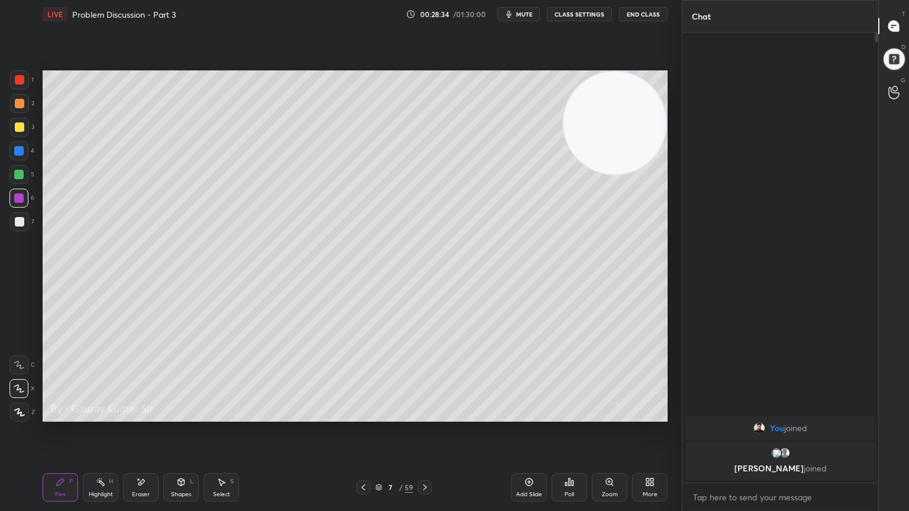
click at [425, 415] on icon at bounding box center [425, 488] width 4 height 6
click at [20, 130] on div at bounding box center [19, 126] width 9 height 9
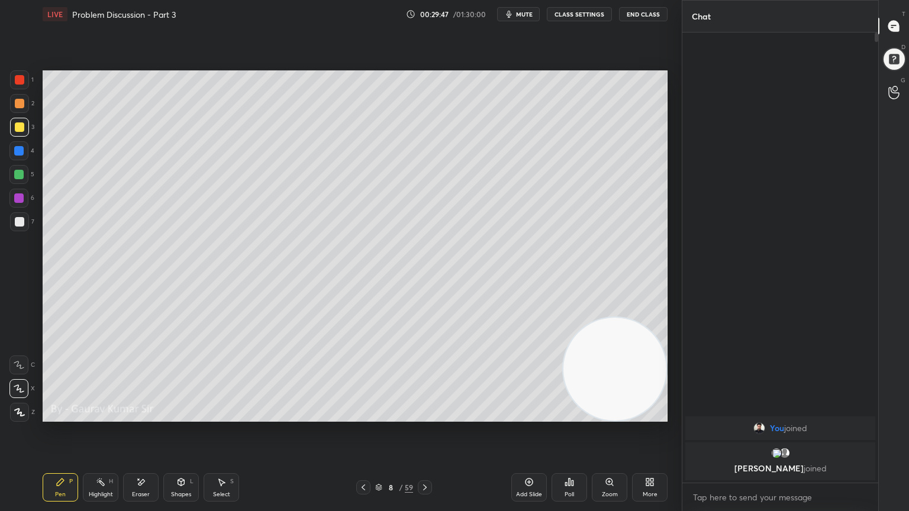
click at [147, 415] on div "Eraser" at bounding box center [140, 487] width 35 height 28
click at [59, 415] on div "Pen" at bounding box center [60, 495] width 11 height 6
click at [362, 415] on icon at bounding box center [363, 487] width 9 height 9
click at [428, 415] on icon at bounding box center [424, 487] width 9 height 9
click at [426, 415] on icon at bounding box center [424, 487] width 9 height 9
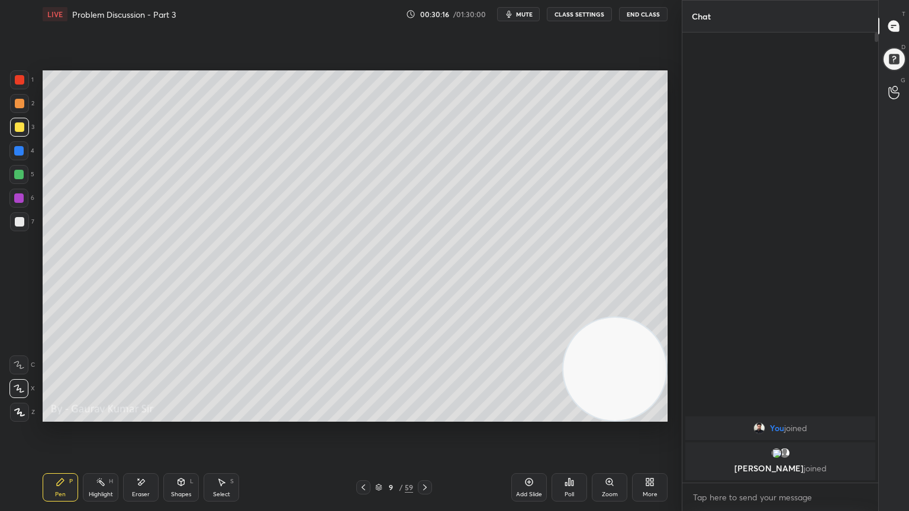
click at [20, 80] on div at bounding box center [19, 79] width 9 height 9
click at [149, 415] on div "Eraser" at bounding box center [140, 487] width 35 height 28
click at [62, 415] on div "Pen P" at bounding box center [60, 487] width 35 height 28
click at [22, 127] on div at bounding box center [19, 126] width 9 height 9
click at [140, 415] on div "Eraser" at bounding box center [141, 495] width 18 height 6
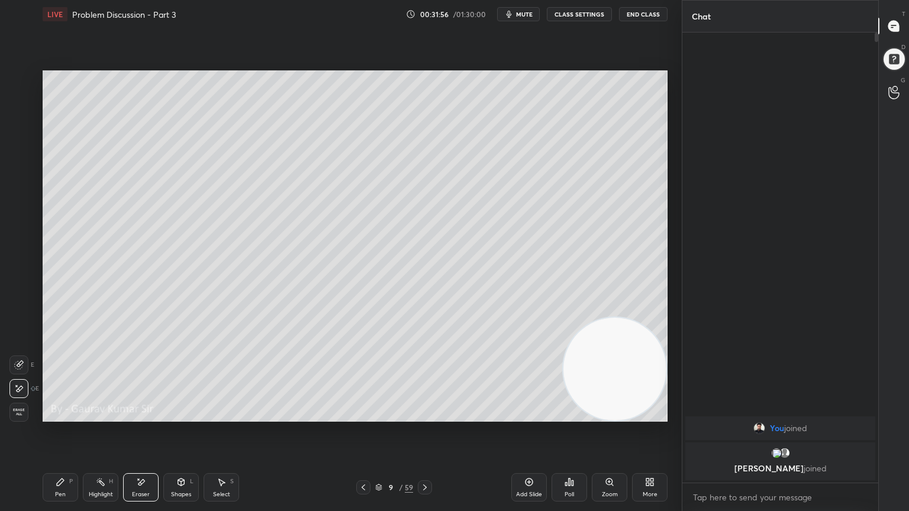
click at [71, 415] on div "P" at bounding box center [71, 482] width 4 height 6
click at [135, 415] on div "Eraser" at bounding box center [141, 495] width 18 height 6
click at [59, 415] on div "Pen P" at bounding box center [60, 487] width 35 height 28
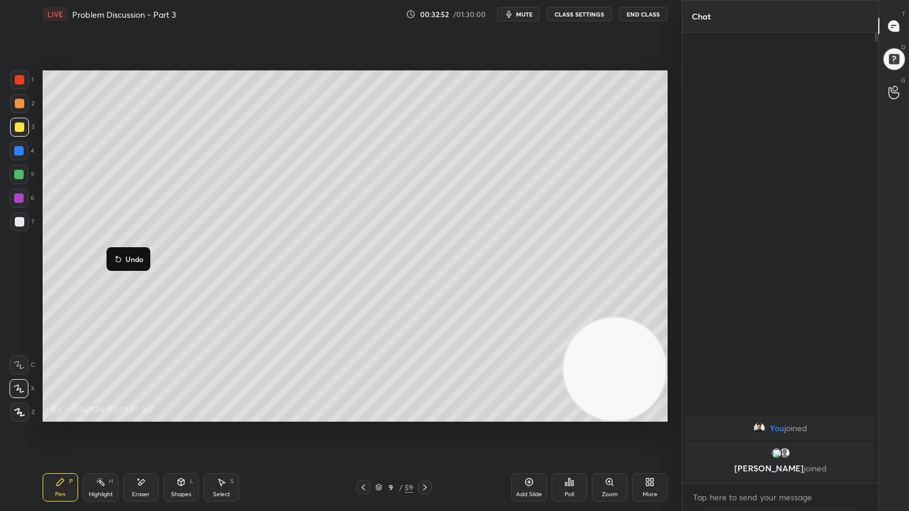
click at [21, 172] on div at bounding box center [18, 174] width 9 height 9
click at [135, 415] on div "Eraser" at bounding box center [141, 495] width 18 height 6
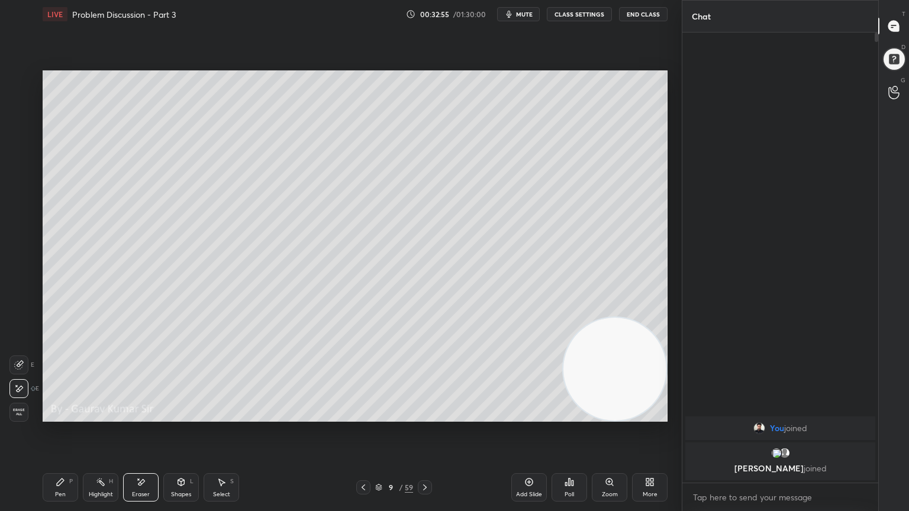
click at [61, 415] on icon at bounding box center [60, 481] width 9 height 9
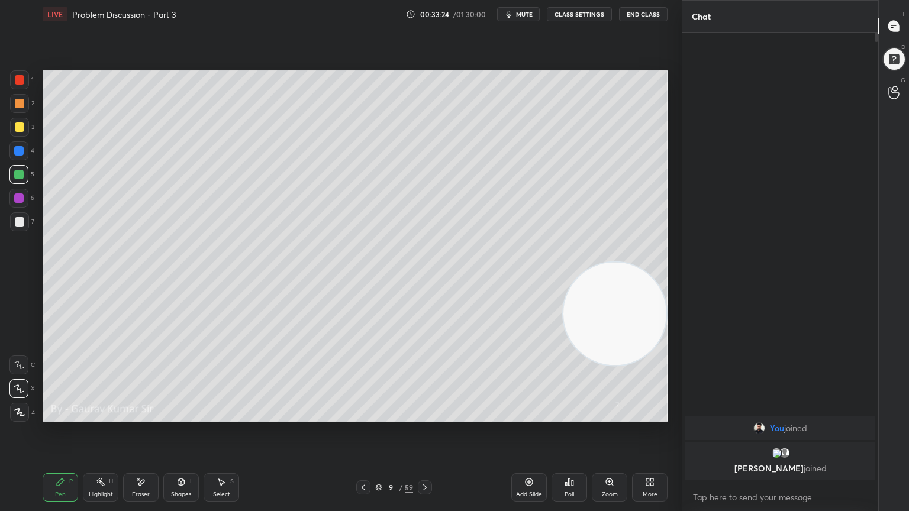
click at [18, 221] on div at bounding box center [19, 221] width 9 height 9
click at [143, 415] on icon at bounding box center [140, 482] width 9 height 10
click at [60, 415] on icon at bounding box center [60, 482] width 7 height 7
click at [426, 415] on icon at bounding box center [424, 487] width 9 height 9
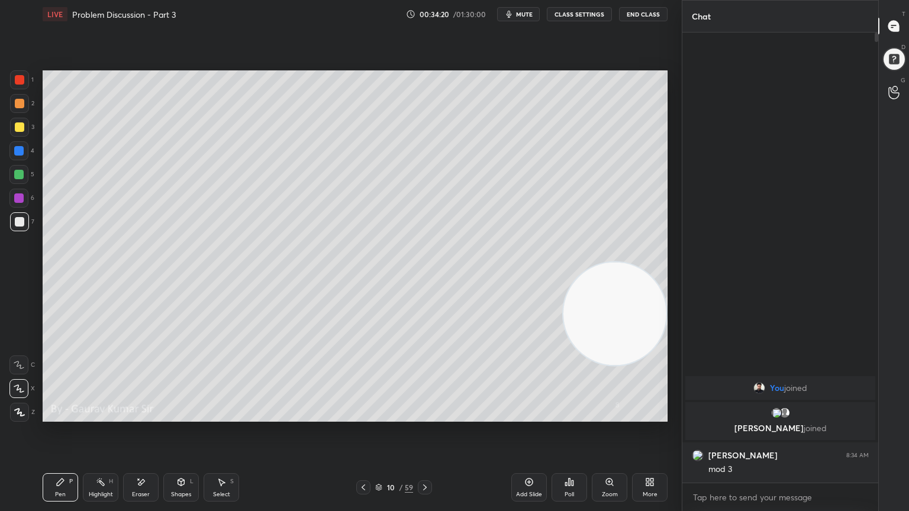
click at [359, 415] on icon at bounding box center [363, 487] width 9 height 9
click at [142, 415] on div "Eraser" at bounding box center [140, 487] width 35 height 28
click at [66, 415] on div "Pen P" at bounding box center [60, 487] width 35 height 28
click at [426, 415] on icon at bounding box center [424, 487] width 9 height 9
click at [143, 415] on icon at bounding box center [140, 482] width 9 height 10
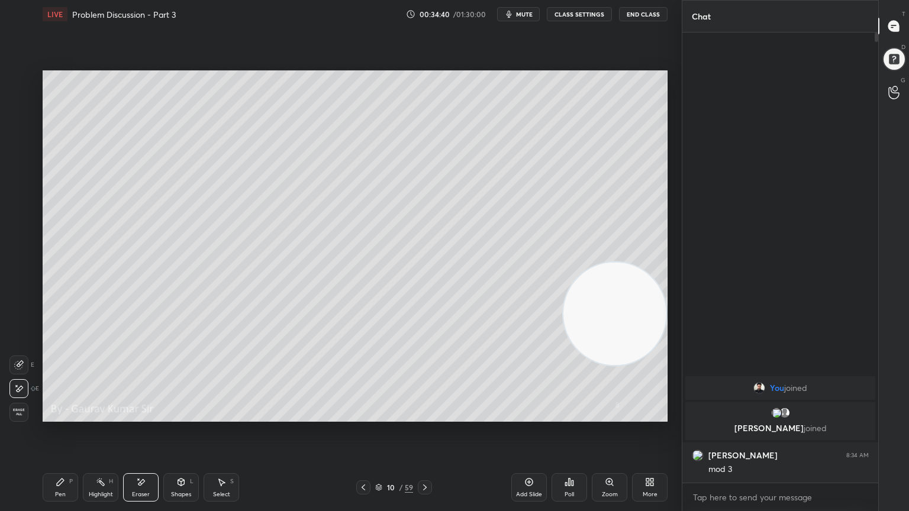
click at [68, 415] on div "Pen P" at bounding box center [60, 487] width 35 height 28
click at [364, 415] on icon at bounding box center [363, 487] width 9 height 9
click at [428, 415] on icon at bounding box center [424, 487] width 9 height 9
click at [19, 173] on div at bounding box center [18, 174] width 9 height 9
click at [19, 127] on div at bounding box center [19, 126] width 9 height 9
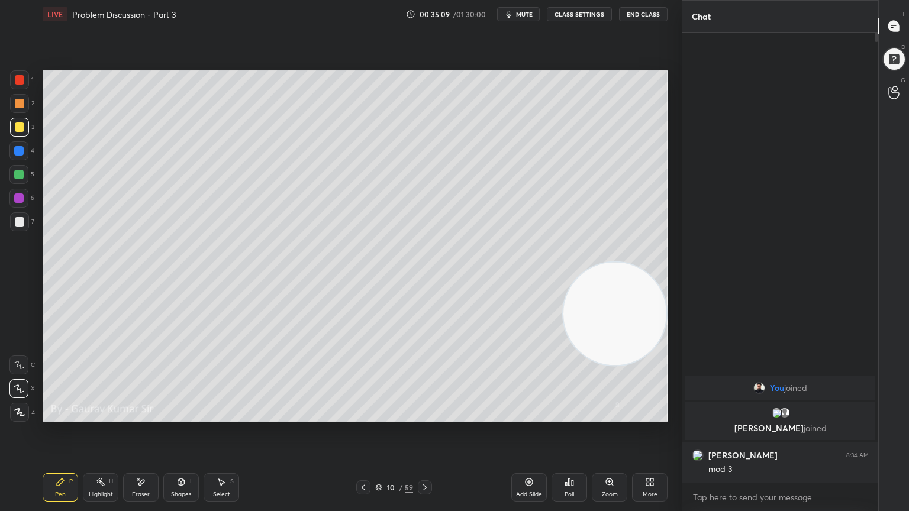
click at [364, 415] on icon at bounding box center [363, 487] width 9 height 9
click at [425, 415] on icon at bounding box center [425, 488] width 4 height 6
click at [364, 415] on icon at bounding box center [363, 487] width 9 height 9
click at [424, 415] on icon at bounding box center [424, 487] width 9 height 9
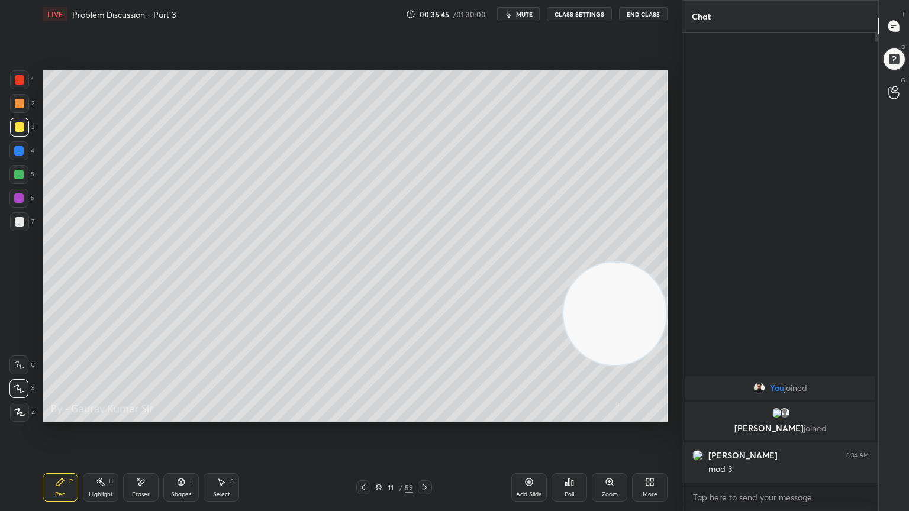
click at [360, 415] on icon at bounding box center [363, 487] width 9 height 9
click at [359, 415] on icon at bounding box center [363, 487] width 9 height 9
click at [426, 415] on icon at bounding box center [424, 487] width 9 height 9
click at [19, 101] on div at bounding box center [19, 103] width 9 height 9
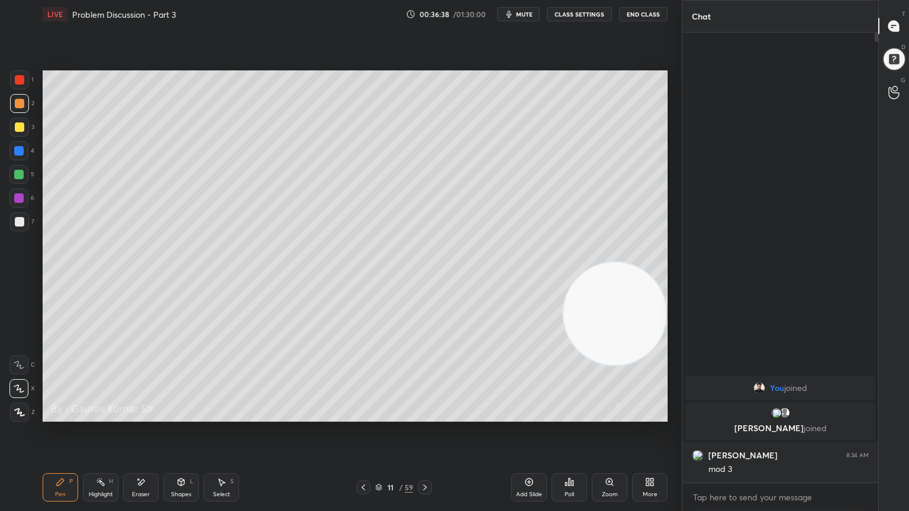
click at [362, 415] on icon at bounding box center [363, 487] width 9 height 9
click at [366, 415] on icon at bounding box center [363, 487] width 9 height 9
click at [363, 415] on icon at bounding box center [363, 487] width 9 height 9
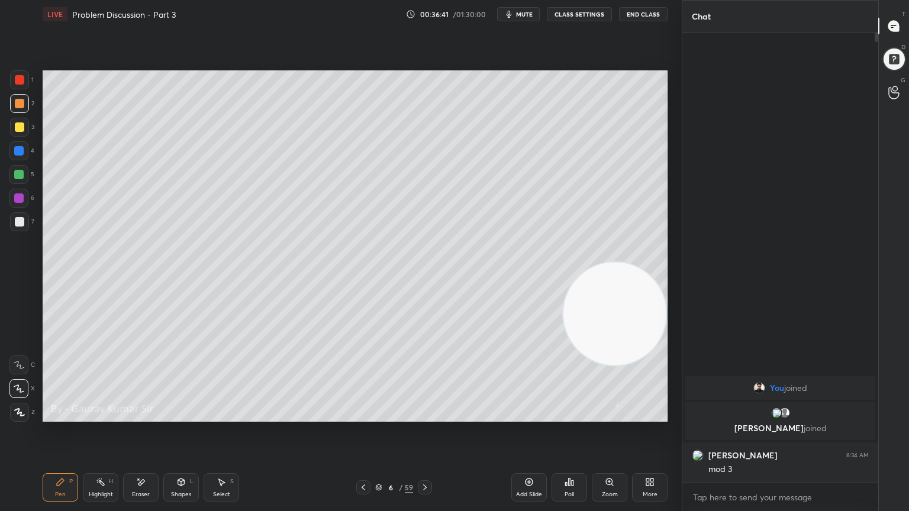
click at [366, 415] on icon at bounding box center [363, 487] width 9 height 9
click at [420, 415] on icon at bounding box center [424, 487] width 9 height 9
click at [424, 415] on icon at bounding box center [424, 487] width 9 height 9
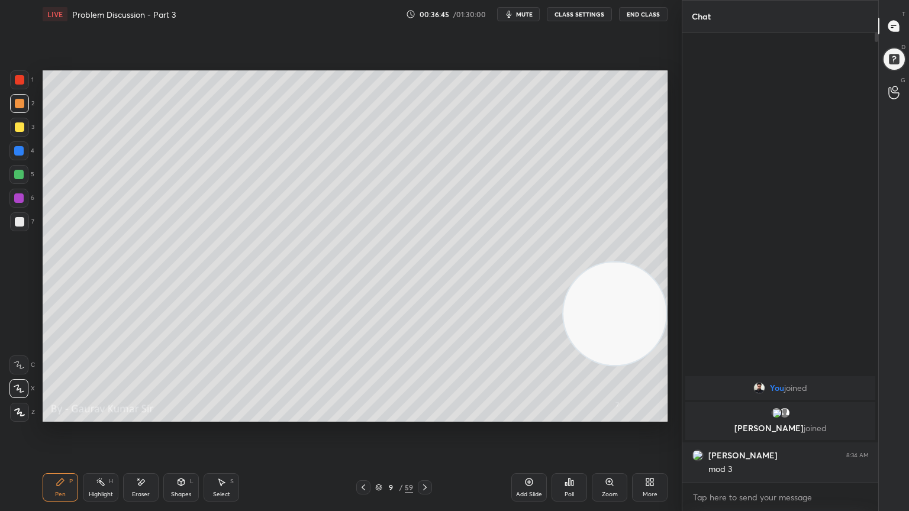
click at [428, 415] on icon at bounding box center [424, 487] width 9 height 9
click at [424, 415] on icon at bounding box center [424, 487] width 9 height 9
click at [19, 174] on div at bounding box center [18, 174] width 9 height 9
click at [154, 415] on div "Eraser" at bounding box center [140, 487] width 35 height 28
click at [63, 415] on div "Pen" at bounding box center [60, 495] width 11 height 6
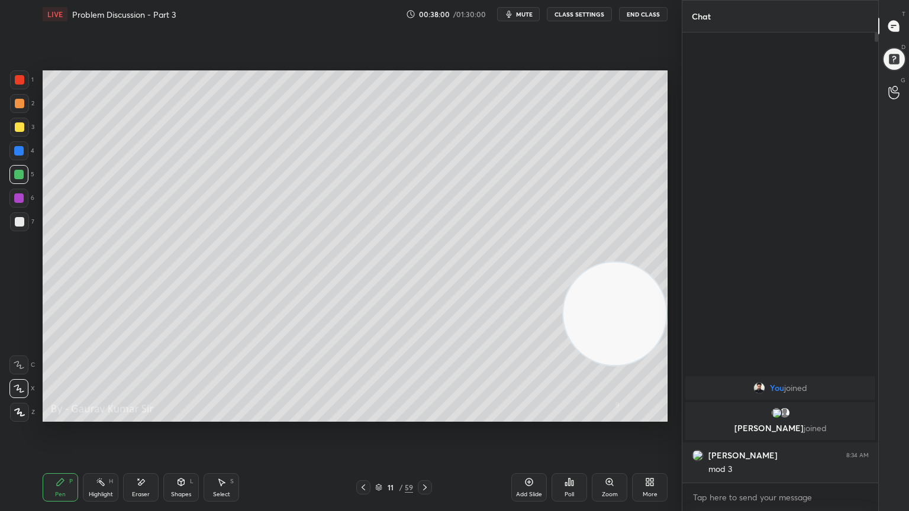
click at [19, 197] on div at bounding box center [18, 197] width 9 height 9
click at [144, 415] on div "Eraser" at bounding box center [140, 487] width 35 height 28
click at [60, 415] on div "Pen P" at bounding box center [60, 487] width 35 height 28
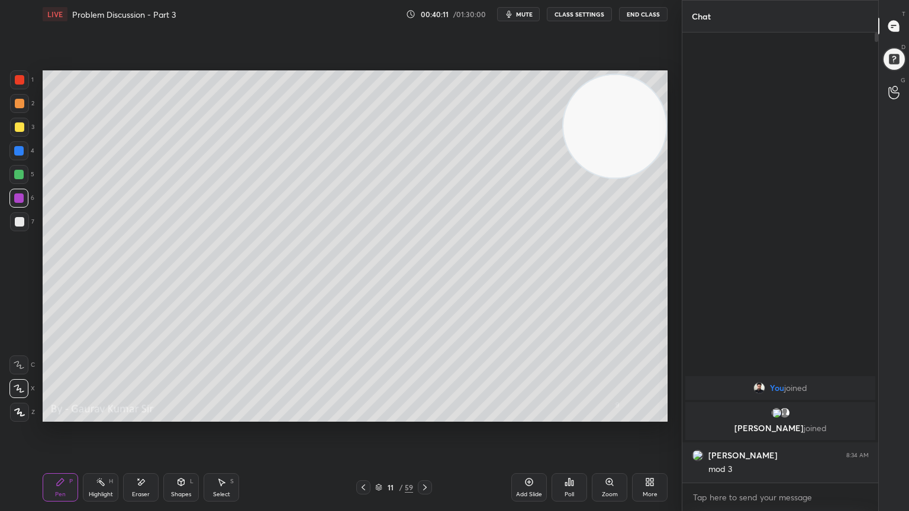
click at [425, 415] on icon at bounding box center [425, 488] width 4 height 6
click at [19, 104] on div at bounding box center [19, 103] width 9 height 9
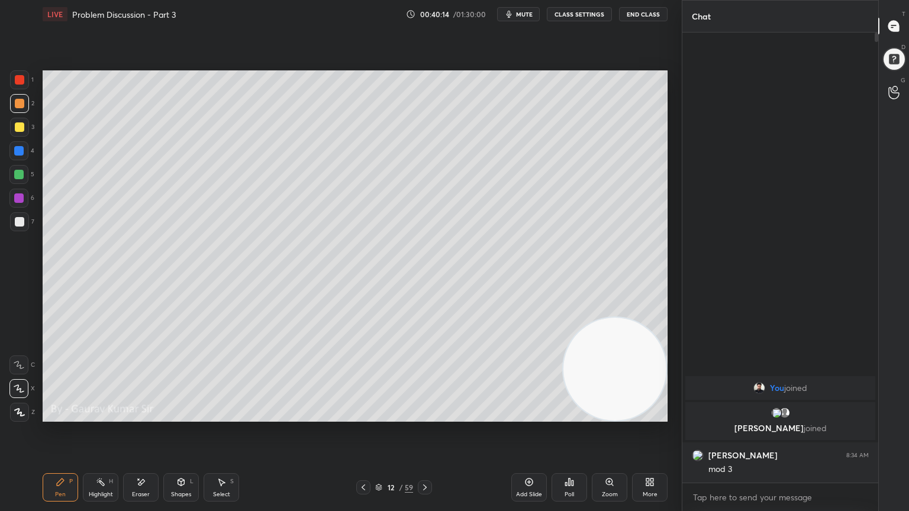
click at [19, 82] on div at bounding box center [19, 79] width 9 height 9
click at [363, 415] on icon at bounding box center [363, 487] width 9 height 9
click at [362, 415] on icon at bounding box center [363, 488] width 4 height 6
click at [364, 415] on icon at bounding box center [363, 487] width 9 height 9
click at [424, 415] on icon at bounding box center [424, 487] width 9 height 9
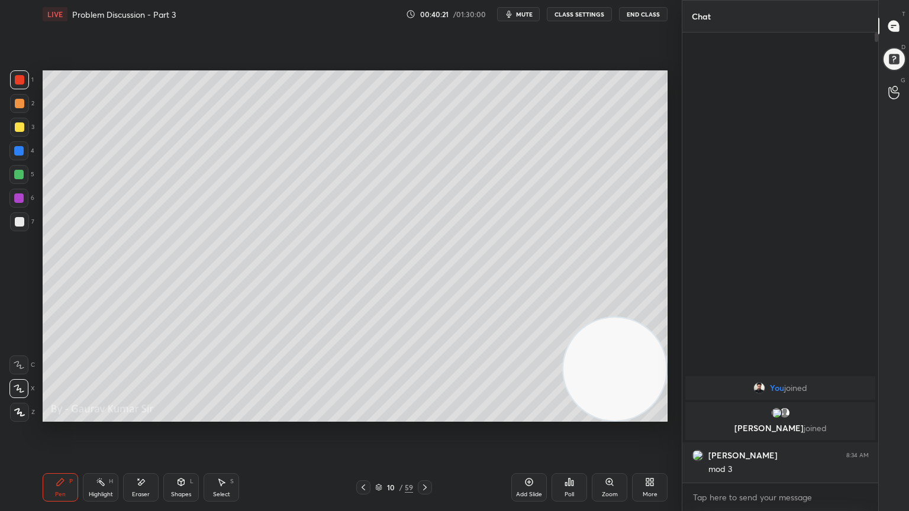
click at [360, 415] on icon at bounding box center [363, 487] width 9 height 9
click at [224, 415] on div "Select S" at bounding box center [221, 487] width 35 height 28
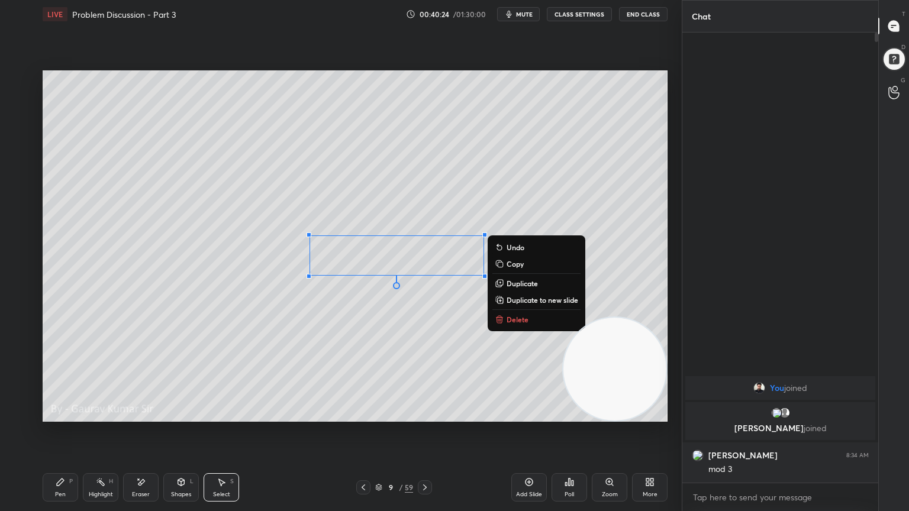
click at [189, 251] on div "0 ° Undo Copy Duplicate Duplicate to new slide Delete" at bounding box center [355, 245] width 625 height 351
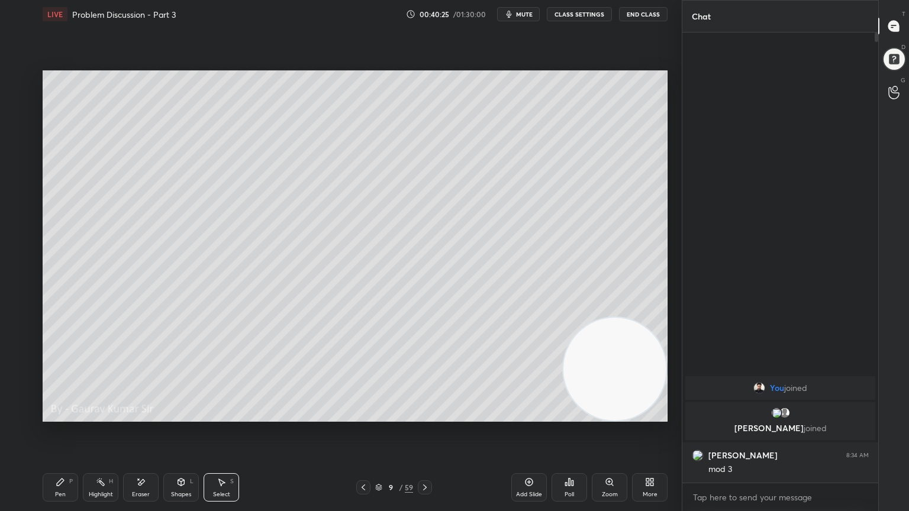
click at [68, 415] on div "Pen P" at bounding box center [60, 487] width 35 height 28
click at [140, 415] on div "Eraser" at bounding box center [140, 487] width 35 height 28
click at [149, 415] on div "Eraser" at bounding box center [140, 487] width 35 height 28
click at [232, 415] on div "Select S" at bounding box center [221, 487] width 35 height 28
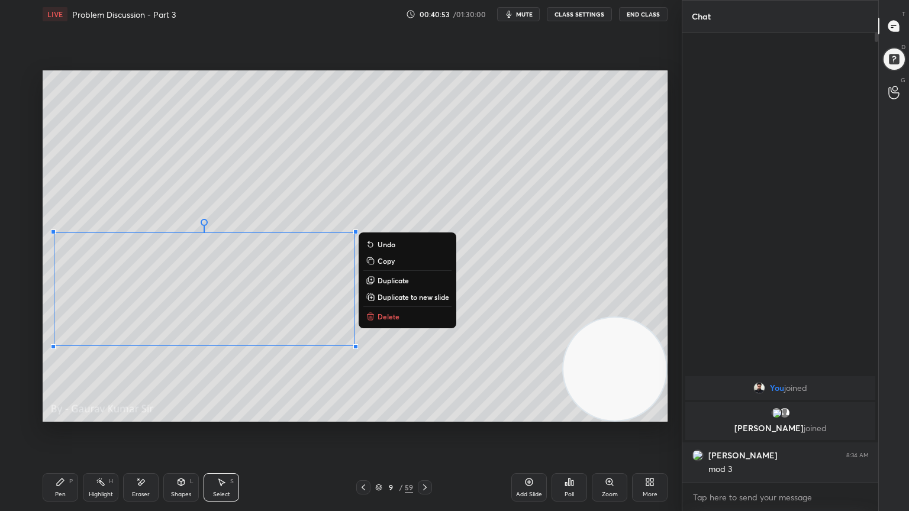
click at [323, 389] on div "0 ° Undo Copy Duplicate Duplicate to new slide Delete" at bounding box center [355, 245] width 625 height 351
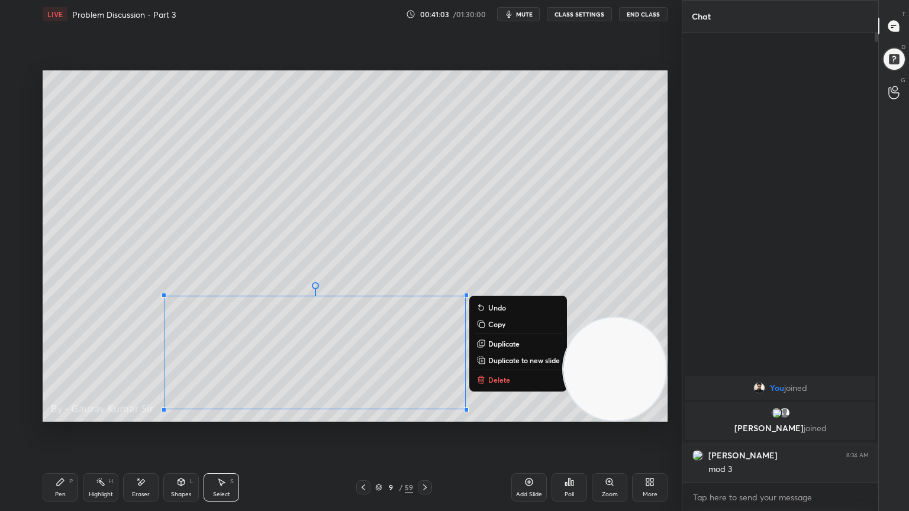
click at [54, 415] on div "Pen P" at bounding box center [60, 487] width 35 height 28
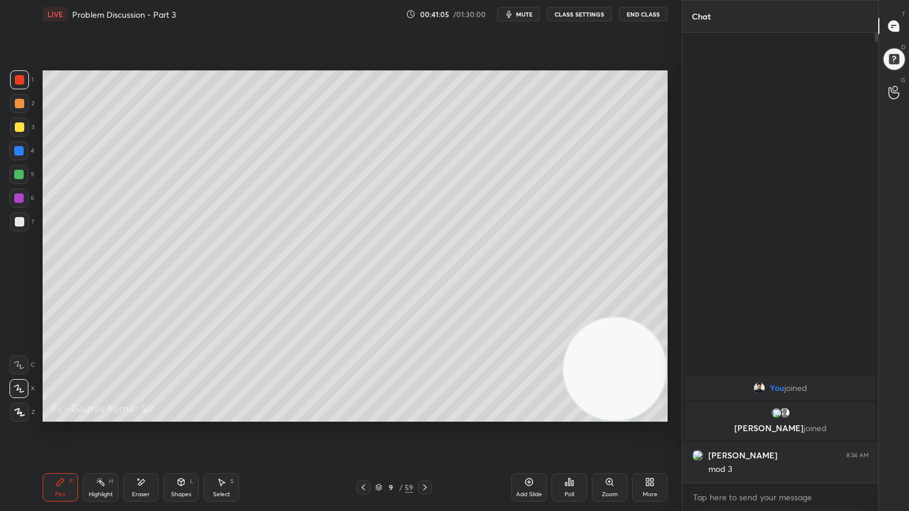
click at [18, 106] on div at bounding box center [19, 103] width 9 height 9
click at [19, 151] on div at bounding box center [18, 150] width 9 height 9
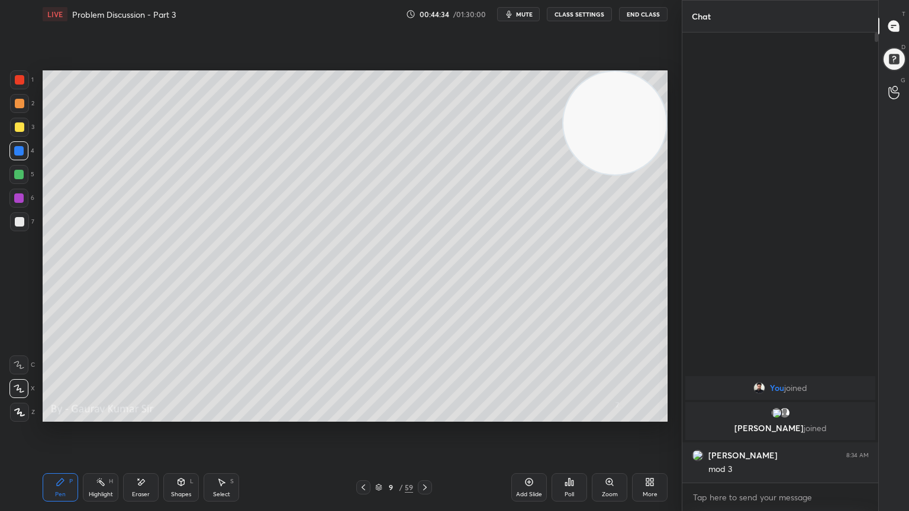
click at [424, 415] on icon at bounding box center [424, 487] width 9 height 9
click at [426, 415] on icon at bounding box center [425, 488] width 4 height 6
click at [425, 415] on icon at bounding box center [425, 488] width 4 height 6
click at [363, 415] on icon at bounding box center [363, 487] width 9 height 9
click at [425, 415] on icon at bounding box center [425, 488] width 4 height 6
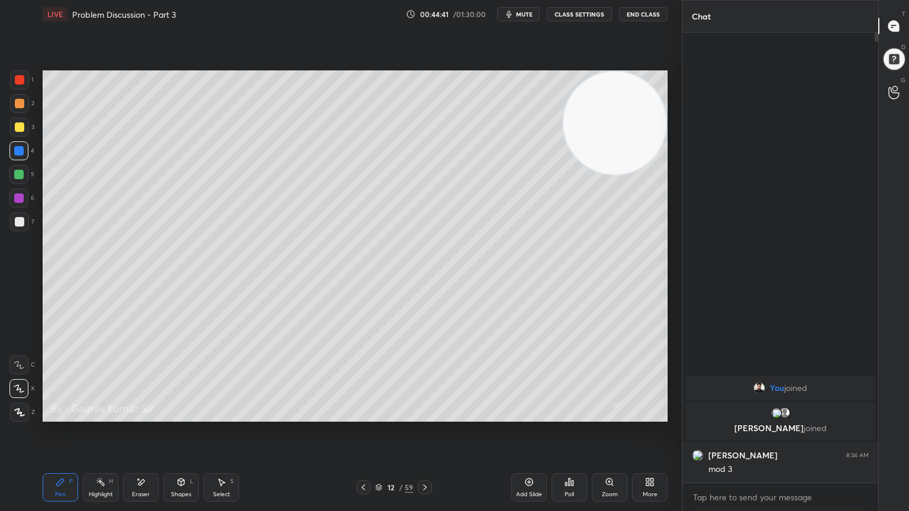
click at [19, 83] on div at bounding box center [19, 79] width 9 height 9
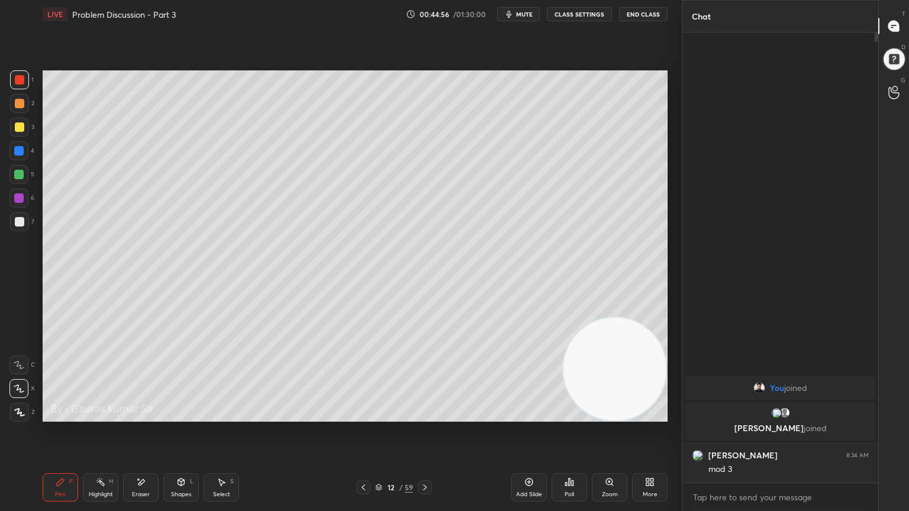
click at [141, 415] on icon at bounding box center [141, 482] width 7 height 6
click at [54, 415] on div "Pen P" at bounding box center [60, 487] width 35 height 28
click at [20, 173] on div at bounding box center [18, 174] width 9 height 9
click at [145, 415] on div "Eraser" at bounding box center [140, 487] width 35 height 28
click at [64, 415] on div "Pen P" at bounding box center [60, 487] width 35 height 28
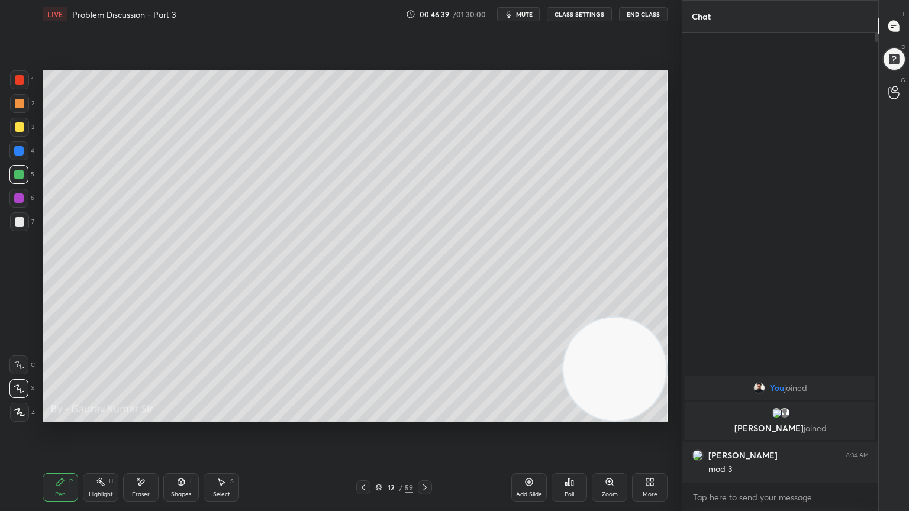
click at [23, 83] on div at bounding box center [19, 79] width 9 height 9
click at [21, 125] on div at bounding box center [19, 126] width 9 height 9
click at [17, 226] on div at bounding box center [19, 221] width 9 height 9
click at [19, 173] on div at bounding box center [18, 174] width 9 height 9
click at [17, 130] on div at bounding box center [19, 126] width 9 height 9
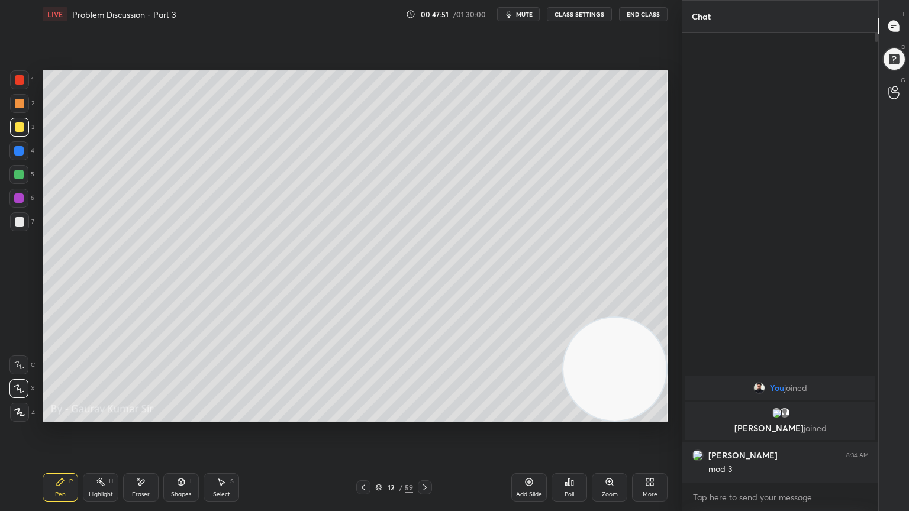
click at [142, 415] on icon at bounding box center [141, 482] width 7 height 6
click at [67, 415] on div "Pen P" at bounding box center [60, 487] width 35 height 28
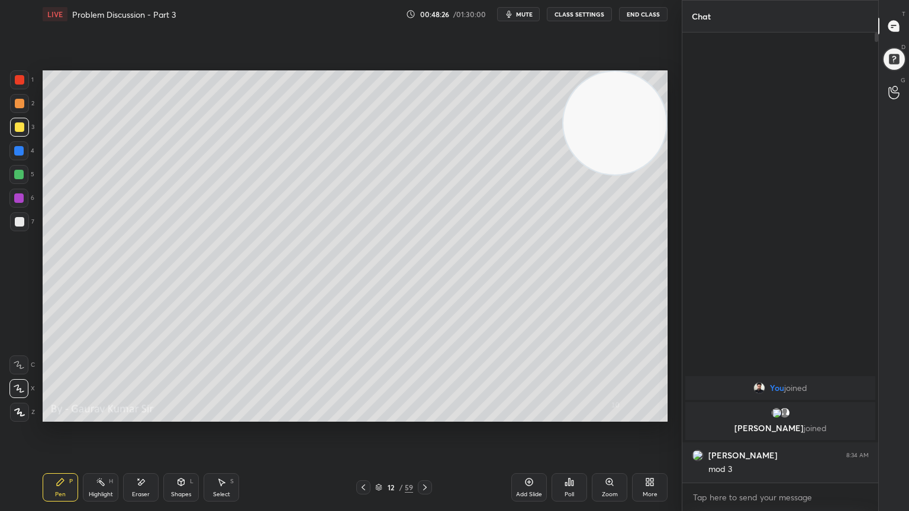
click at [146, 415] on div "Eraser" at bounding box center [140, 487] width 35 height 28
click at [63, 415] on div "Pen P" at bounding box center [60, 487] width 35 height 28
click at [148, 415] on div "Eraser" at bounding box center [141, 495] width 18 height 6
click at [62, 415] on div "Pen" at bounding box center [60, 495] width 11 height 6
click at [148, 415] on div "Eraser" at bounding box center [140, 487] width 35 height 28
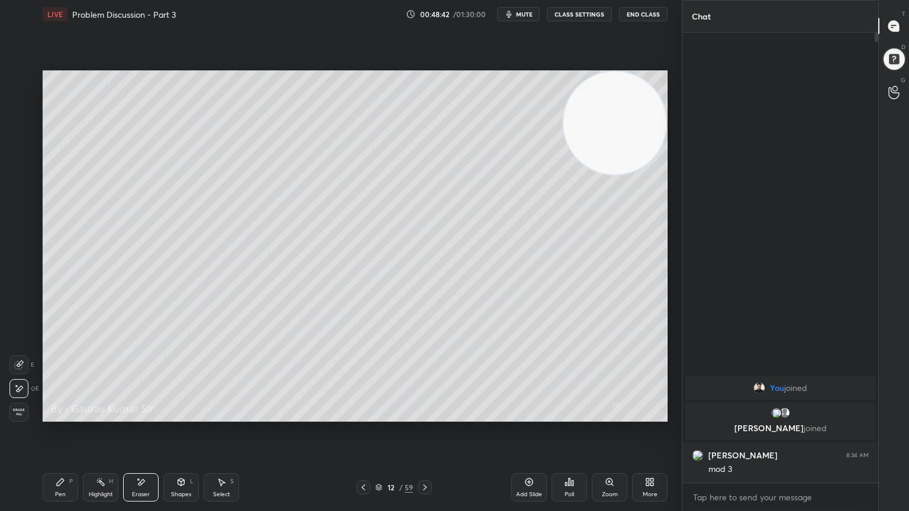
click at [63, 415] on div "Pen" at bounding box center [60, 495] width 11 height 6
click at [19, 172] on div at bounding box center [18, 174] width 9 height 9
click at [424, 415] on icon at bounding box center [424, 487] width 9 height 9
click at [20, 105] on div at bounding box center [19, 103] width 9 height 9
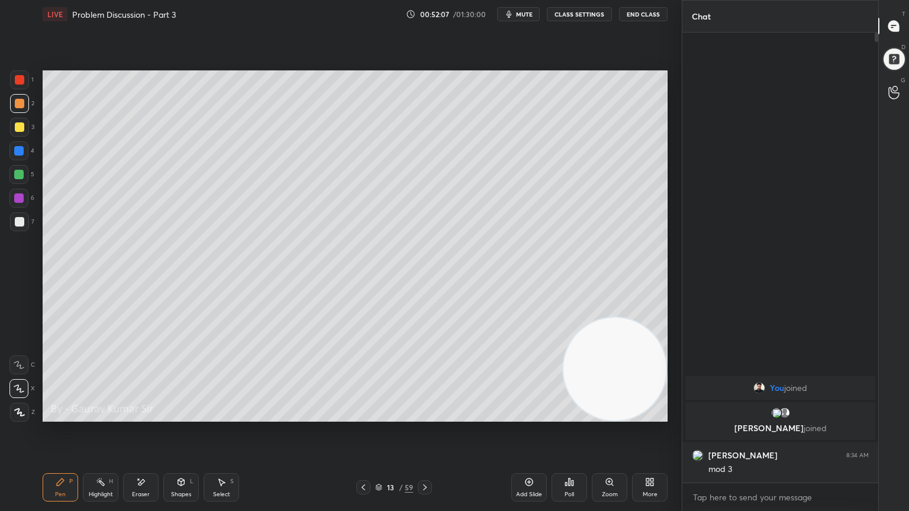
click at [363, 415] on icon at bounding box center [363, 488] width 4 height 6
click at [362, 415] on icon at bounding box center [363, 488] width 4 height 6
click at [361, 415] on icon at bounding box center [363, 487] width 9 height 9
click at [362, 415] on icon at bounding box center [363, 487] width 9 height 9
click at [20, 83] on div at bounding box center [19, 79] width 9 height 9
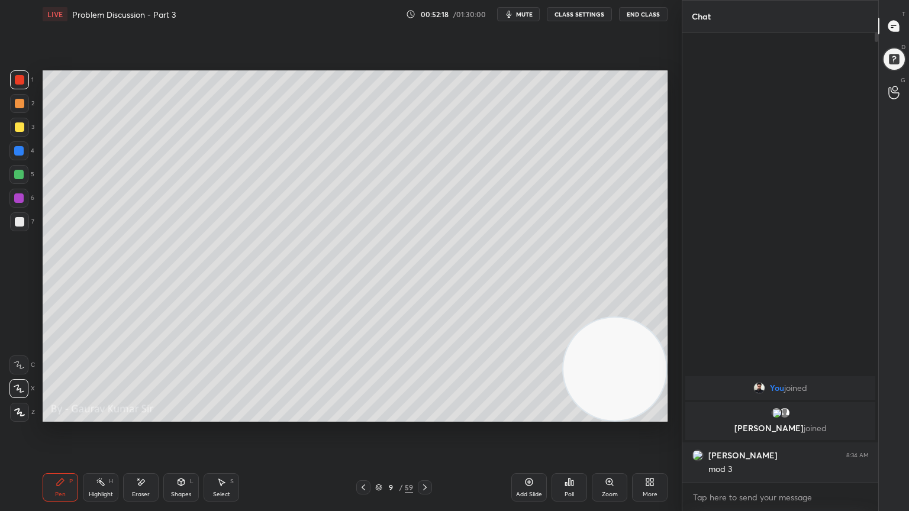
click at [17, 174] on div at bounding box center [18, 174] width 9 height 9
click at [22, 150] on div at bounding box center [18, 150] width 9 height 9
click at [424, 415] on icon at bounding box center [425, 488] width 4 height 6
click at [426, 415] on icon at bounding box center [424, 487] width 9 height 9
click at [424, 415] on icon at bounding box center [424, 487] width 9 height 9
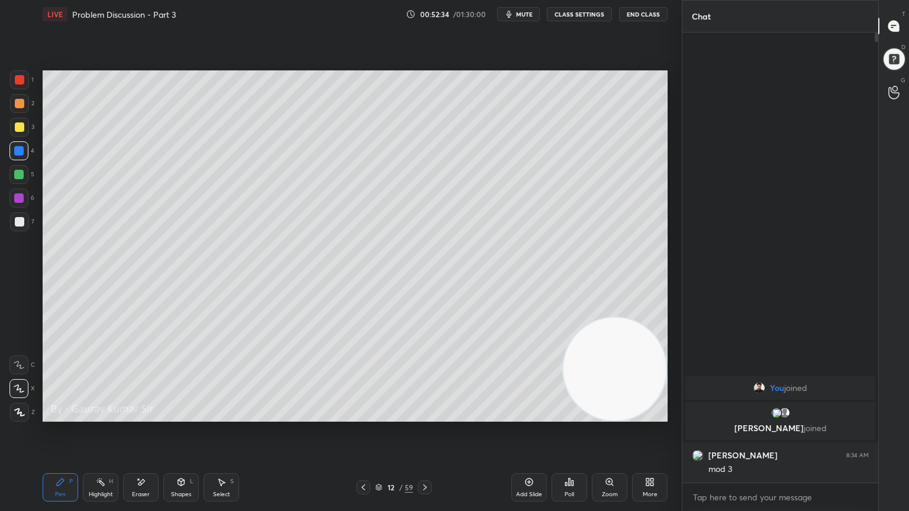
click at [425, 415] on icon at bounding box center [425, 488] width 4 height 6
click at [425, 415] on icon at bounding box center [424, 487] width 9 height 9
click at [361, 415] on icon at bounding box center [363, 487] width 9 height 9
click at [19, 175] on div at bounding box center [18, 174] width 9 height 9
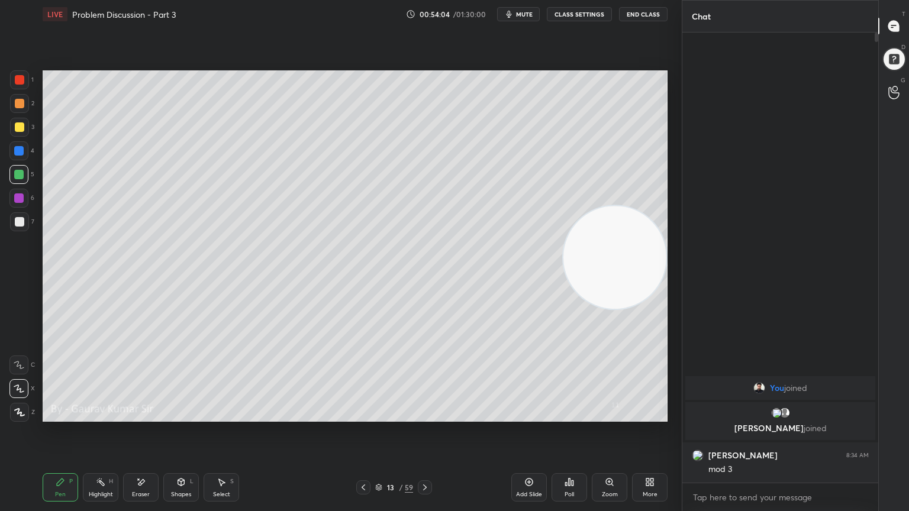
click at [143, 415] on div "Eraser" at bounding box center [140, 487] width 35 height 28
click at [60, 415] on icon at bounding box center [60, 482] width 7 height 7
click at [363, 415] on icon at bounding box center [363, 488] width 4 height 6
click at [428, 415] on icon at bounding box center [424, 487] width 9 height 9
click at [429, 415] on icon at bounding box center [424, 487] width 9 height 9
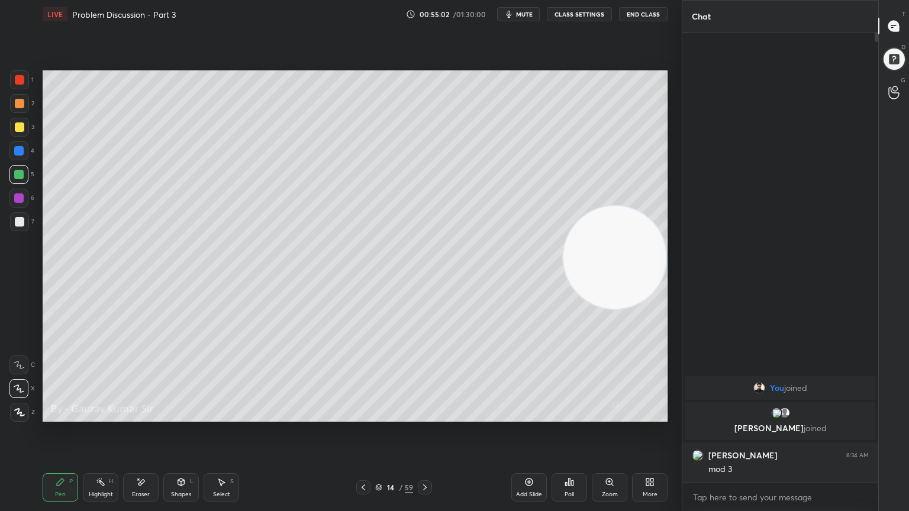
click at [15, 105] on div at bounding box center [19, 103] width 9 height 9
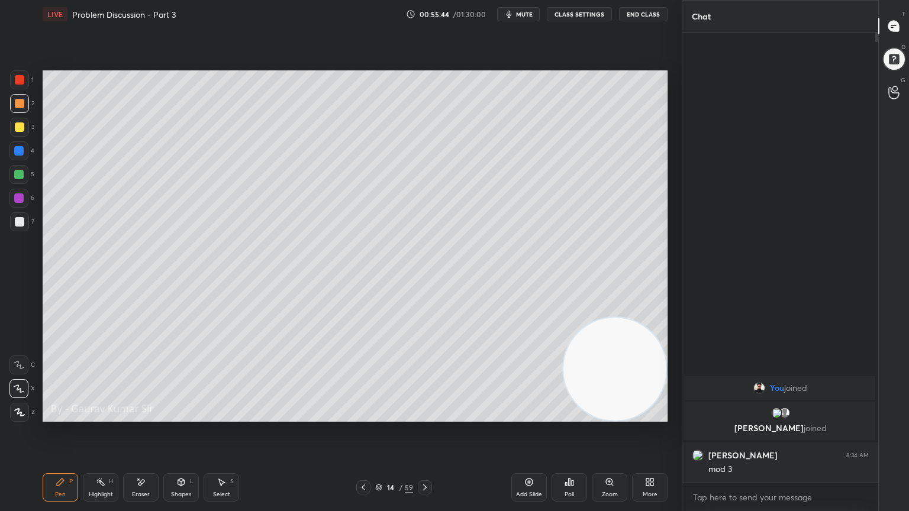
click at [20, 127] on div at bounding box center [19, 126] width 9 height 9
click at [565, 389] on video at bounding box center [614, 369] width 103 height 103
click at [19, 78] on div at bounding box center [19, 79] width 9 height 9
click at [425, 415] on icon at bounding box center [424, 487] width 9 height 9
click at [20, 104] on div at bounding box center [19, 103] width 9 height 9
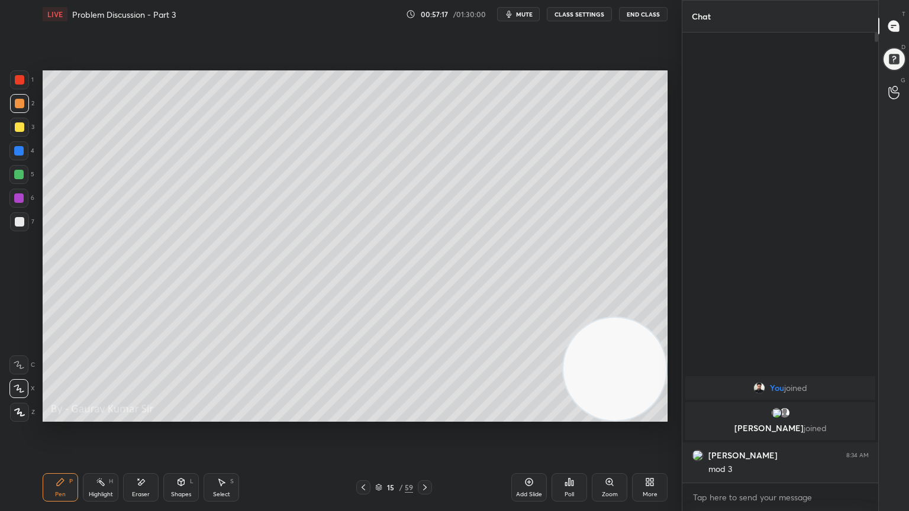
click at [22, 81] on div at bounding box center [19, 79] width 9 height 9
click at [17, 102] on div at bounding box center [19, 103] width 9 height 9
click at [221, 415] on div "Select S" at bounding box center [221, 487] width 35 height 28
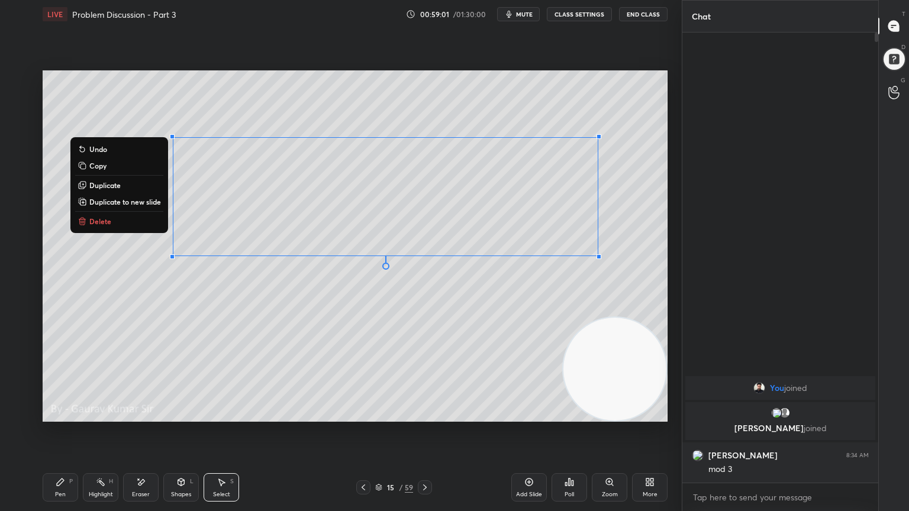
click at [233, 349] on div "0 ° Undo Copy Duplicate Duplicate to new slide Delete" at bounding box center [355, 245] width 625 height 351
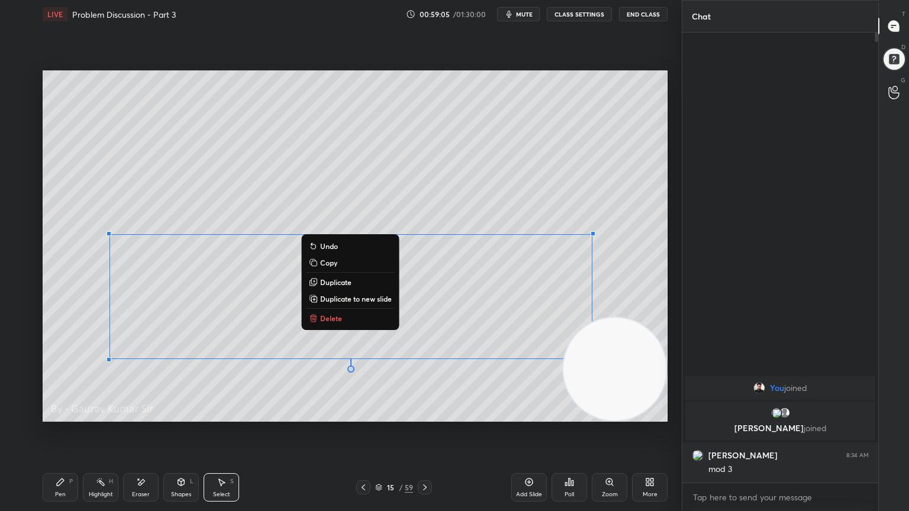
click at [175, 387] on div "0 ° Undo Copy Duplicate Duplicate to new slide Delete" at bounding box center [355, 245] width 625 height 351
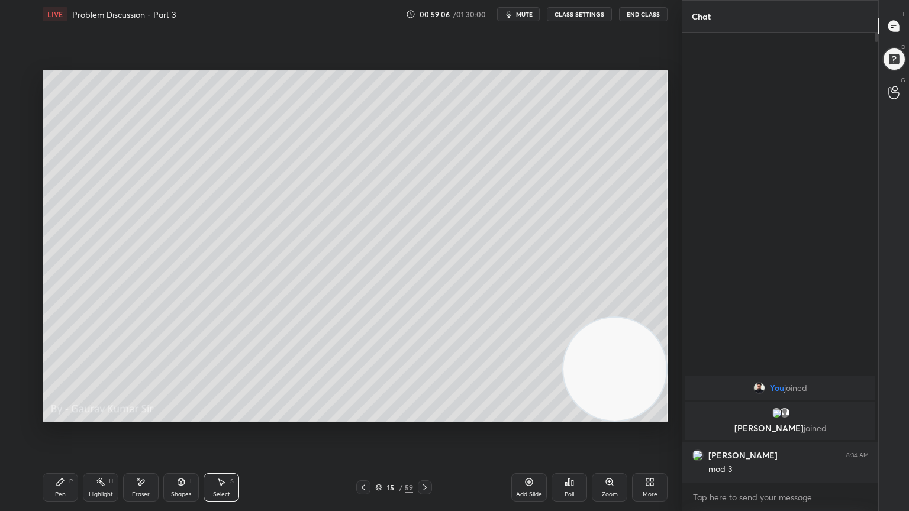
click at [151, 415] on div "Eraser" at bounding box center [140, 487] width 35 height 28
click at [47, 415] on div "Pen P" at bounding box center [60, 487] width 35 height 28
click at [17, 76] on div at bounding box center [19, 79] width 9 height 9
click at [141, 415] on icon at bounding box center [141, 482] width 7 height 6
click at [60, 415] on div "Pen P" at bounding box center [60, 487] width 35 height 28
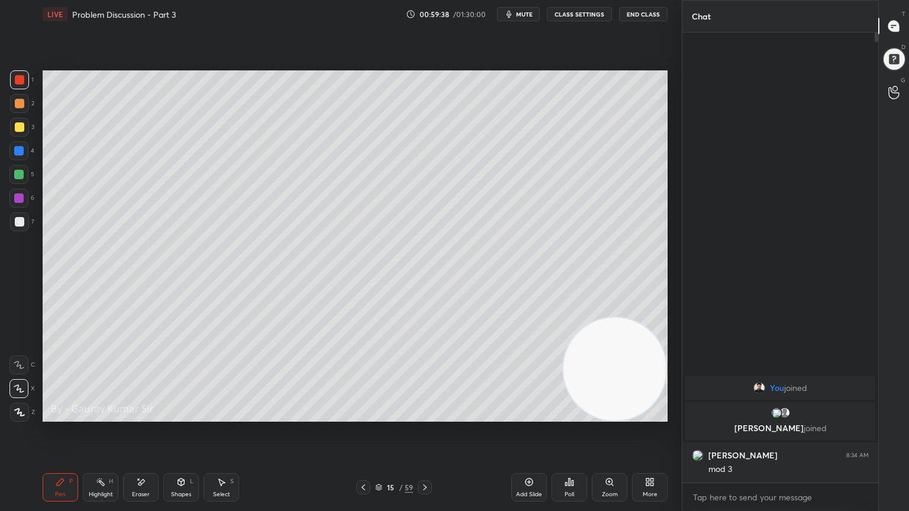
click at [144, 415] on icon at bounding box center [140, 482] width 9 height 10
click at [64, 415] on div "Pen P" at bounding box center [60, 487] width 35 height 28
click at [18, 201] on div at bounding box center [18, 197] width 9 height 9
click at [423, 415] on icon at bounding box center [424, 487] width 9 height 9
click at [20, 80] on div at bounding box center [19, 79] width 9 height 9
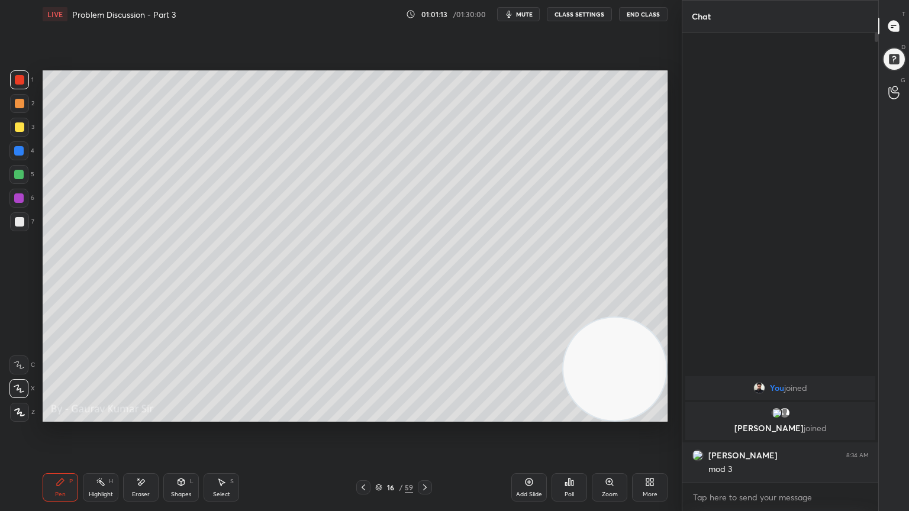
click at [19, 106] on div at bounding box center [19, 103] width 9 height 9
click at [21, 79] on div at bounding box center [19, 79] width 9 height 9
click at [17, 177] on div at bounding box center [18, 174] width 9 height 9
click at [166, 415] on div "Shapes L" at bounding box center [180, 487] width 35 height 28
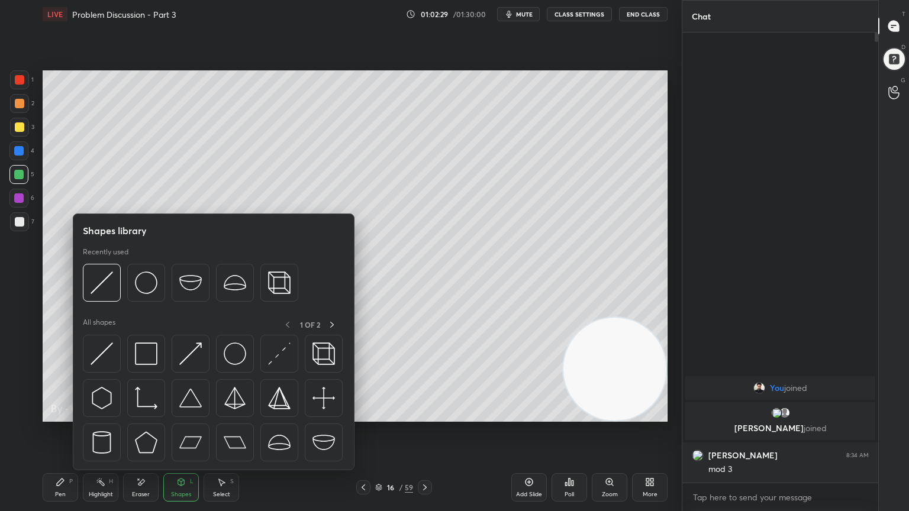
click at [143, 415] on div "Eraser" at bounding box center [140, 487] width 35 height 28
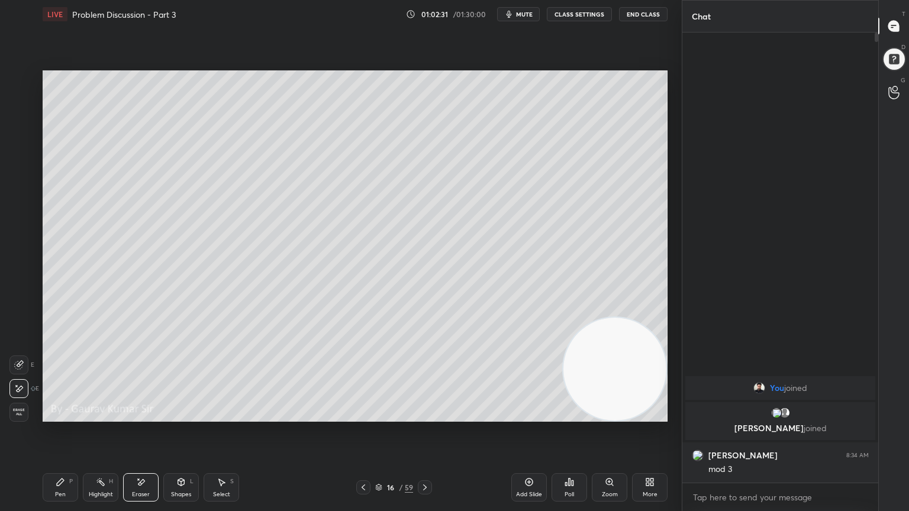
click at [56, 415] on div "Pen" at bounding box center [60, 495] width 11 height 6
click at [137, 415] on div "Eraser" at bounding box center [141, 495] width 18 height 6
click at [69, 415] on div "P" at bounding box center [71, 482] width 4 height 6
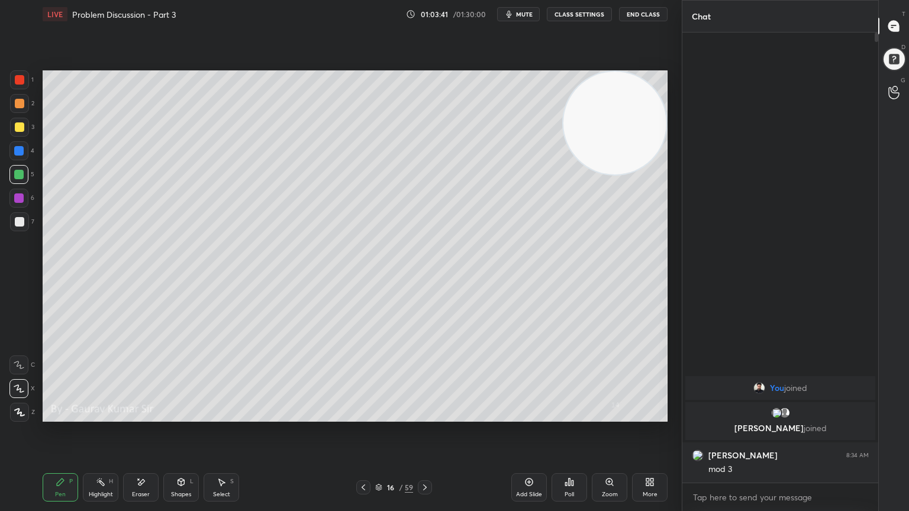
click at [18, 198] on div at bounding box center [18, 197] width 9 height 9
click at [143, 415] on div "Eraser" at bounding box center [141, 495] width 18 height 6
click at [66, 415] on div "Pen P" at bounding box center [60, 487] width 35 height 28
click at [19, 130] on div at bounding box center [19, 126] width 9 height 9
click at [153, 415] on div "Eraser" at bounding box center [140, 487] width 35 height 28
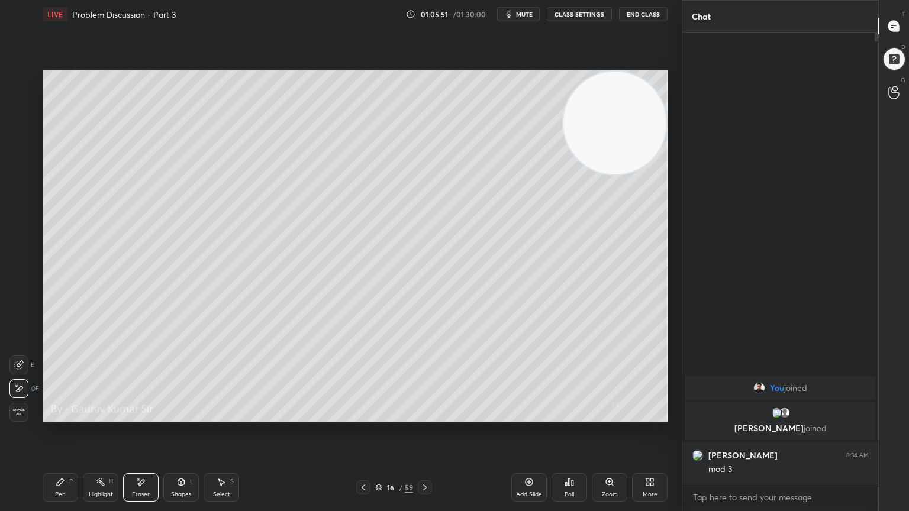
click at [71, 415] on div "P" at bounding box center [71, 482] width 4 height 6
click at [21, 196] on div at bounding box center [18, 197] width 9 height 9
click at [140, 415] on div "Eraser" at bounding box center [140, 487] width 35 height 28
click at [63, 415] on div "Pen" at bounding box center [60, 495] width 11 height 6
click at [140, 415] on div "Eraser" at bounding box center [140, 487] width 35 height 28
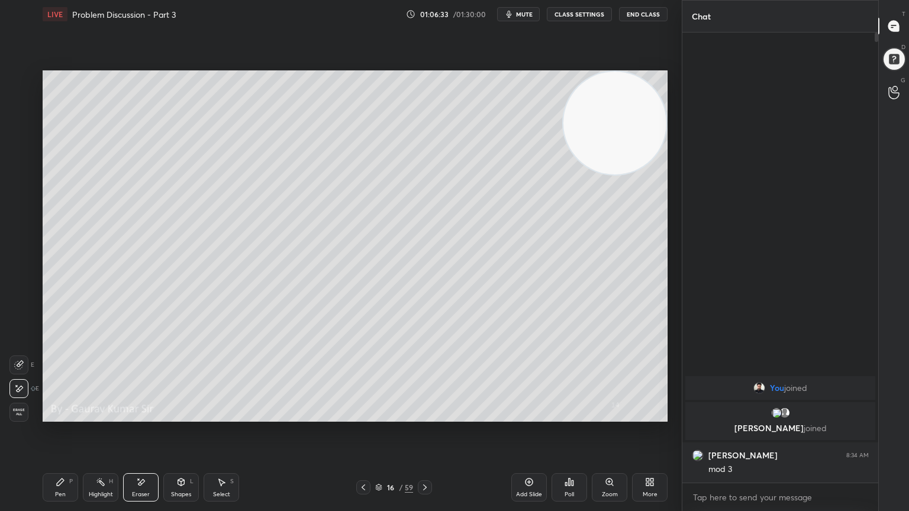
click at [57, 415] on div "Pen P" at bounding box center [60, 487] width 35 height 28
click at [23, 149] on div at bounding box center [18, 150] width 9 height 9
click at [19, 223] on div at bounding box center [19, 221] width 9 height 9
click at [428, 415] on icon at bounding box center [424, 487] width 9 height 9
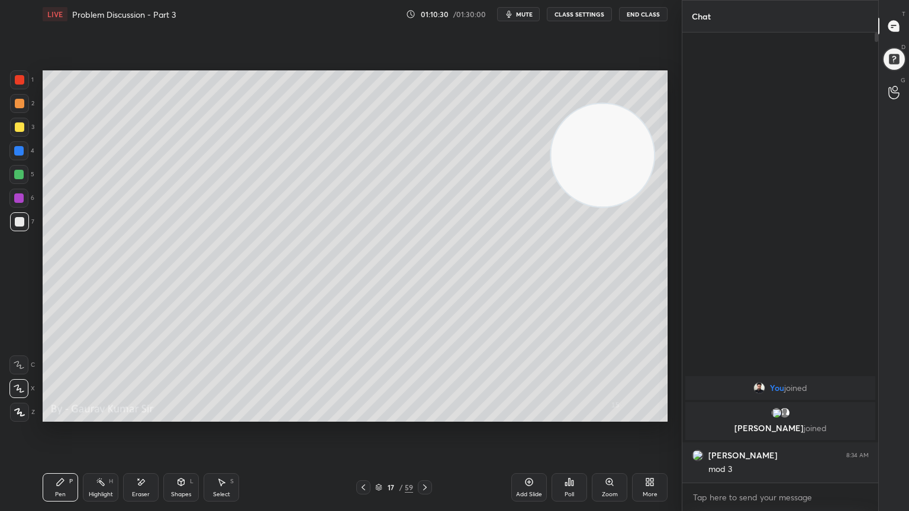
click at [425, 415] on icon at bounding box center [425, 488] width 4 height 6
click at [20, 99] on div at bounding box center [19, 103] width 9 height 9
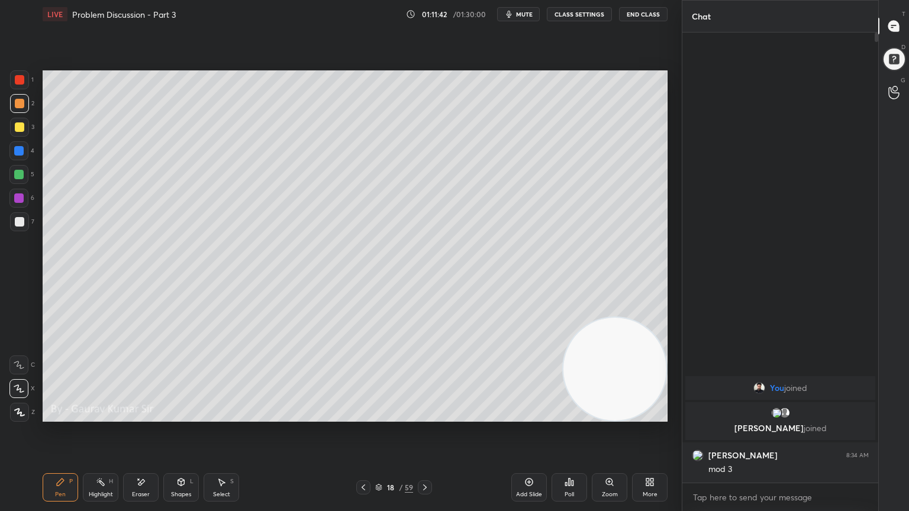
click at [388, 415] on div "Pen P Highlight H Eraser Shapes L Select S 18 / 59 Add Slide Poll Zoom More" at bounding box center [355, 487] width 625 height 47
click at [574, 415] on div "Poll" at bounding box center [568, 487] width 35 height 28
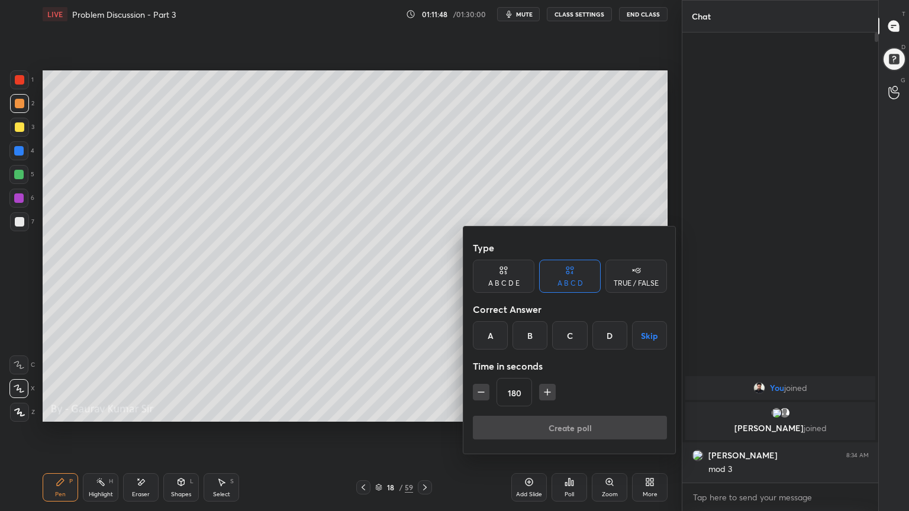
click at [645, 329] on button "Skip" at bounding box center [649, 335] width 35 height 28
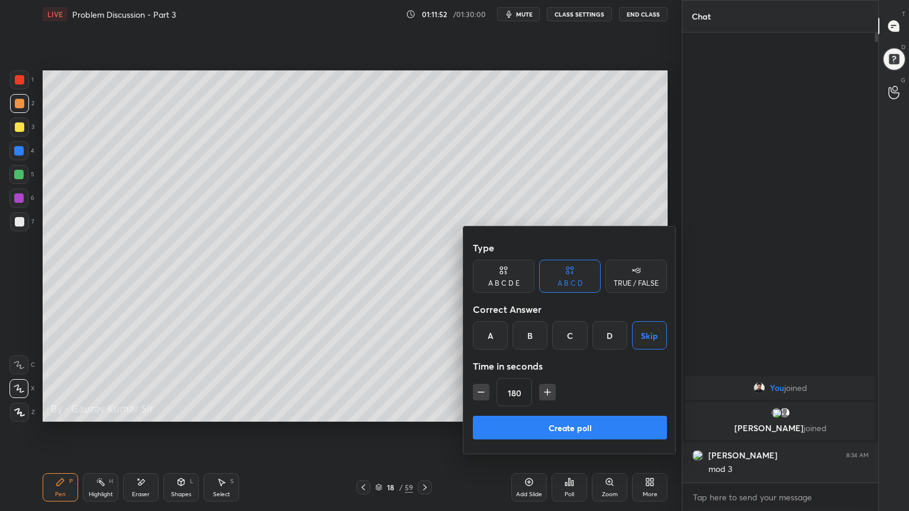
click at [548, 389] on icon "button" at bounding box center [547, 392] width 12 height 12
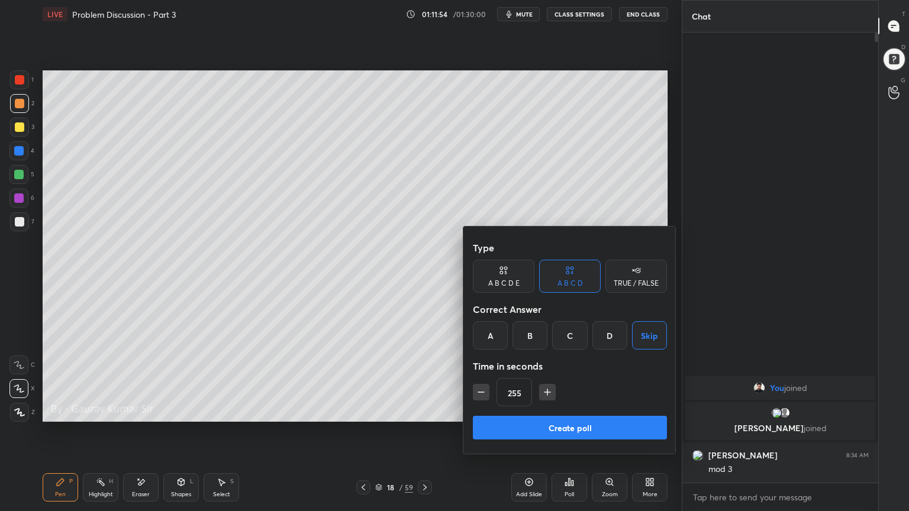
click at [548, 389] on icon "button" at bounding box center [547, 392] width 12 height 12
type input "300"
click at [540, 415] on button "Create poll" at bounding box center [570, 428] width 194 height 24
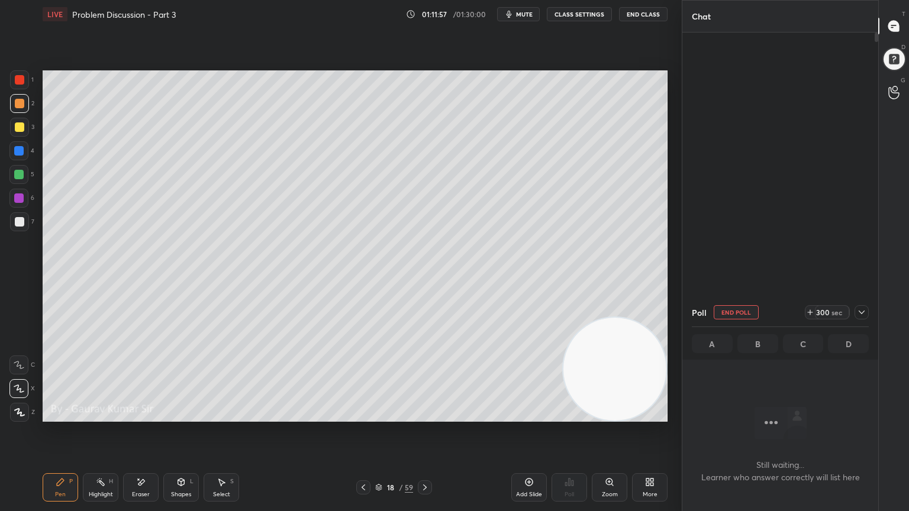
scroll to position [287, 192]
click at [342, 415] on div "Setting up your live class Poll for secs No correct answer Start poll" at bounding box center [355, 245] width 634 height 435
click at [863, 317] on icon at bounding box center [861, 312] width 9 height 9
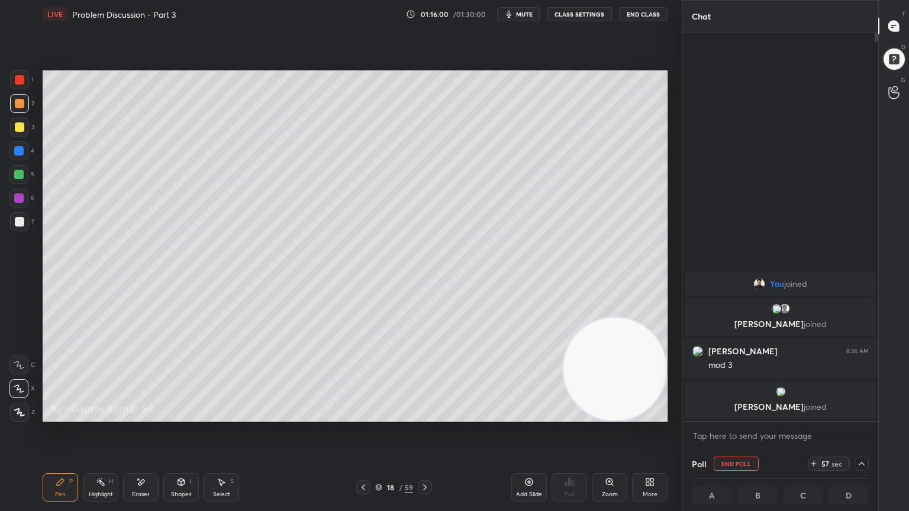
click at [21, 174] on div at bounding box center [18, 174] width 9 height 9
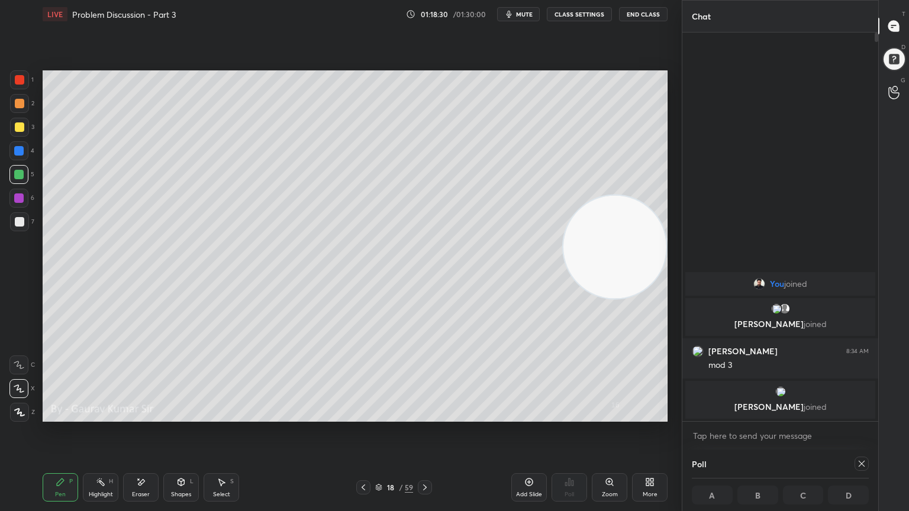
click at [861, 415] on icon at bounding box center [861, 463] width 9 height 9
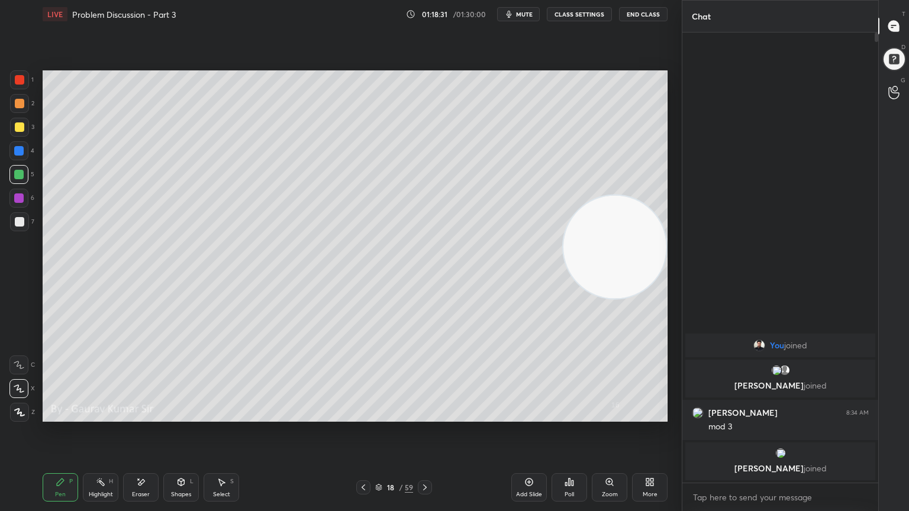
scroll to position [348, 192]
click at [427, 415] on icon at bounding box center [424, 487] width 9 height 9
click at [20, 104] on div at bounding box center [19, 103] width 9 height 9
click at [20, 175] on div at bounding box center [18, 174] width 9 height 9
click at [21, 152] on div at bounding box center [18, 150] width 9 height 9
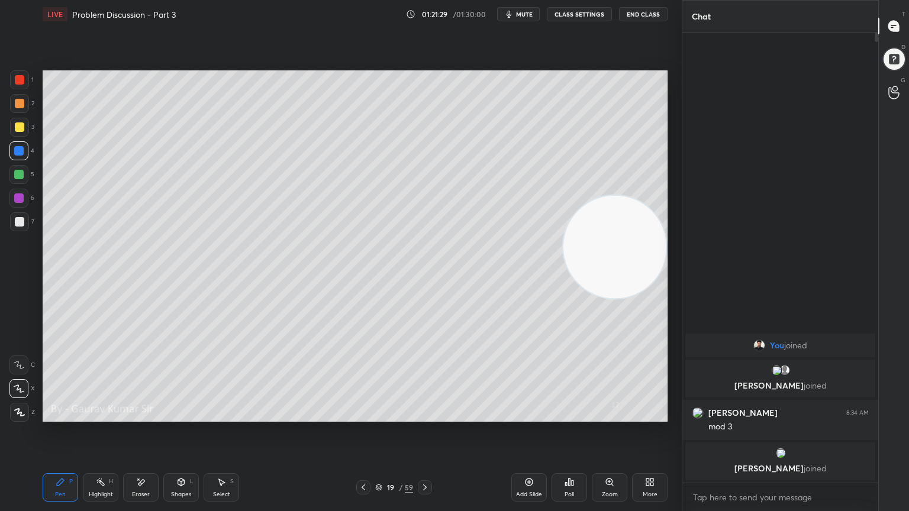
click at [147, 415] on div "Eraser" at bounding box center [140, 487] width 35 height 28
click at [75, 415] on div "Pen P" at bounding box center [60, 487] width 35 height 28
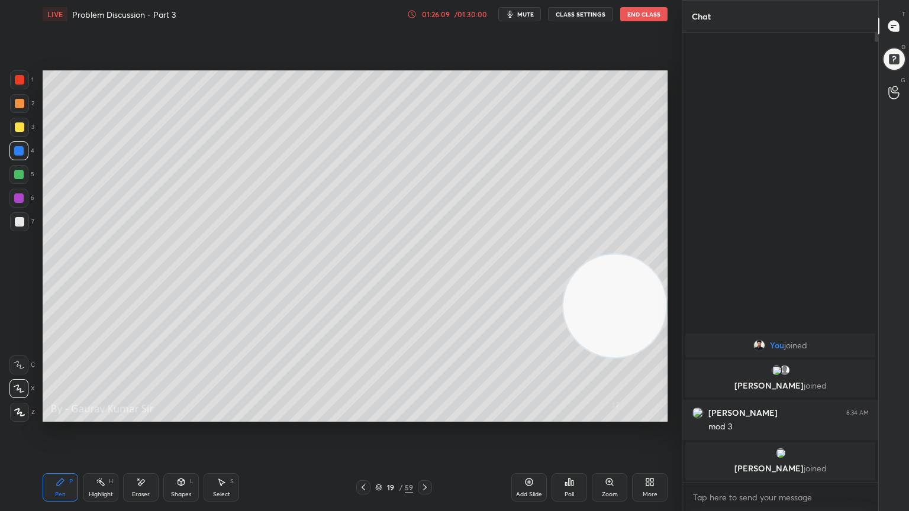
drag, startPoint x: 600, startPoint y: 115, endPoint x: 619, endPoint y: 305, distance: 190.9
click at [619, 305] on video at bounding box center [614, 305] width 103 height 103
click at [648, 12] on button "End Class" at bounding box center [643, 14] width 47 height 14
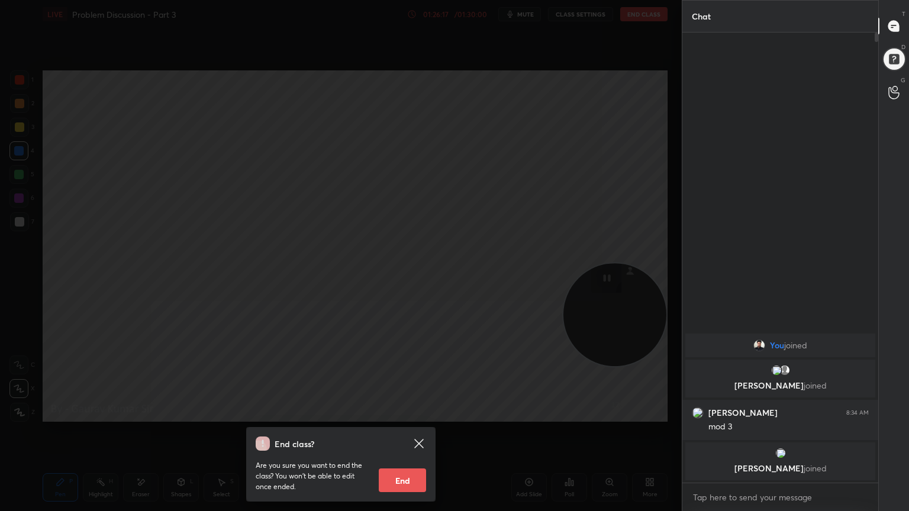
click at [410, 415] on button "End" at bounding box center [402, 481] width 47 height 24
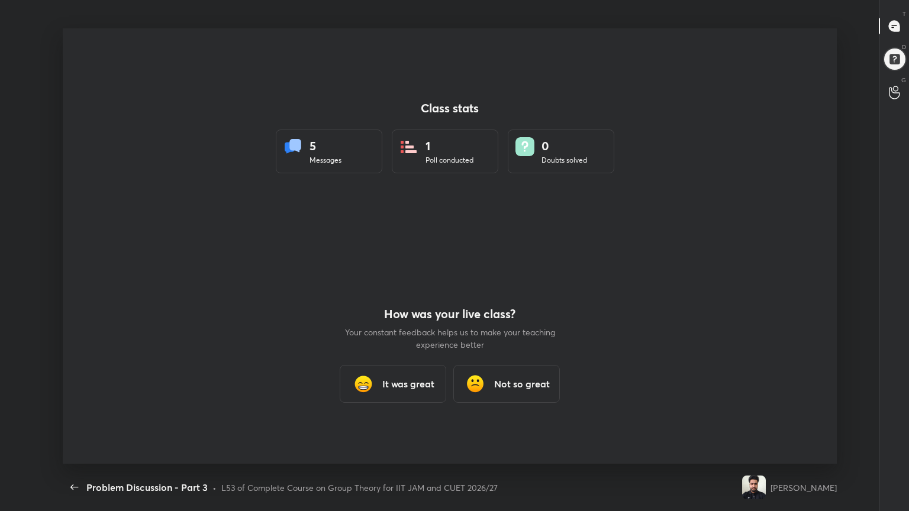
scroll to position [0, 0]
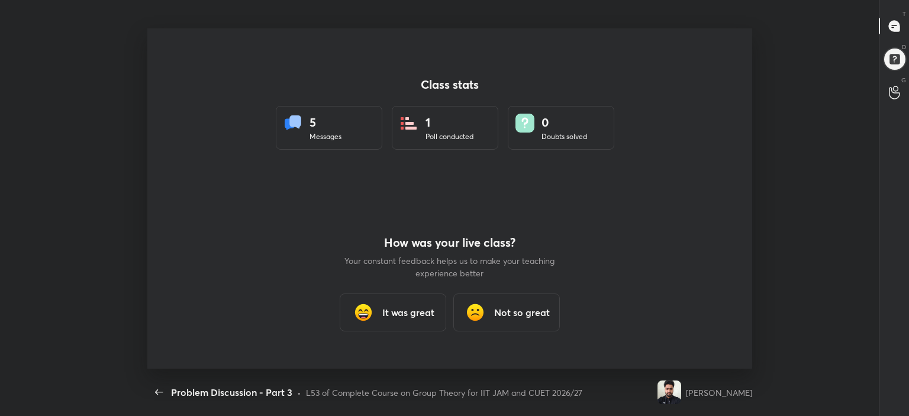
type textarea "x"
